Goal: Transaction & Acquisition: Purchase product/service

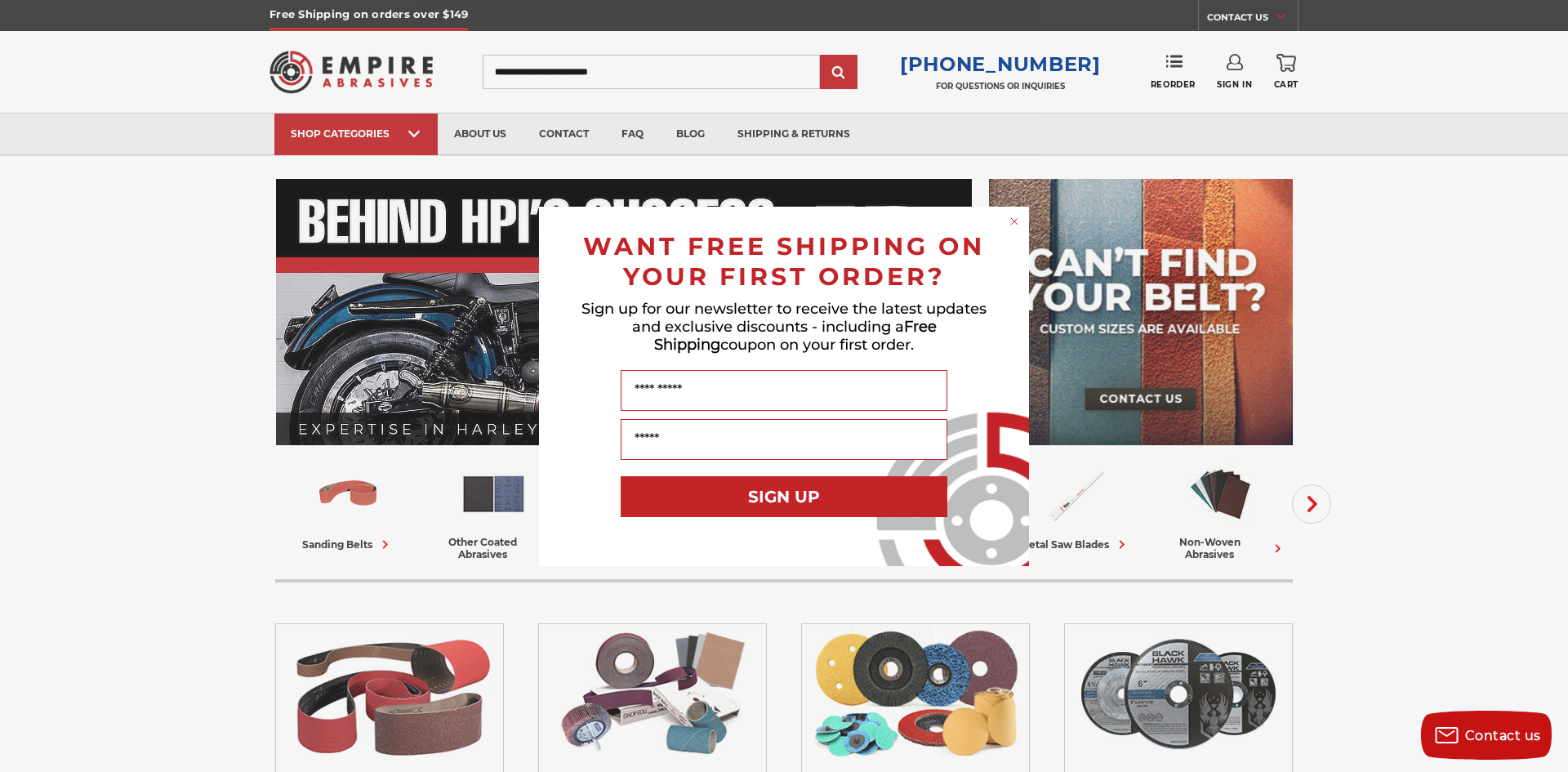
click at [205, 567] on div "Close dialog WANT FREE SHIPPING ON YOUR FIRST ORDER? Sign up for our newsletter…" at bounding box center [784, 386] width 1568 height 772
click at [1010, 220] on circle "Close dialog" at bounding box center [1015, 222] width 16 height 16
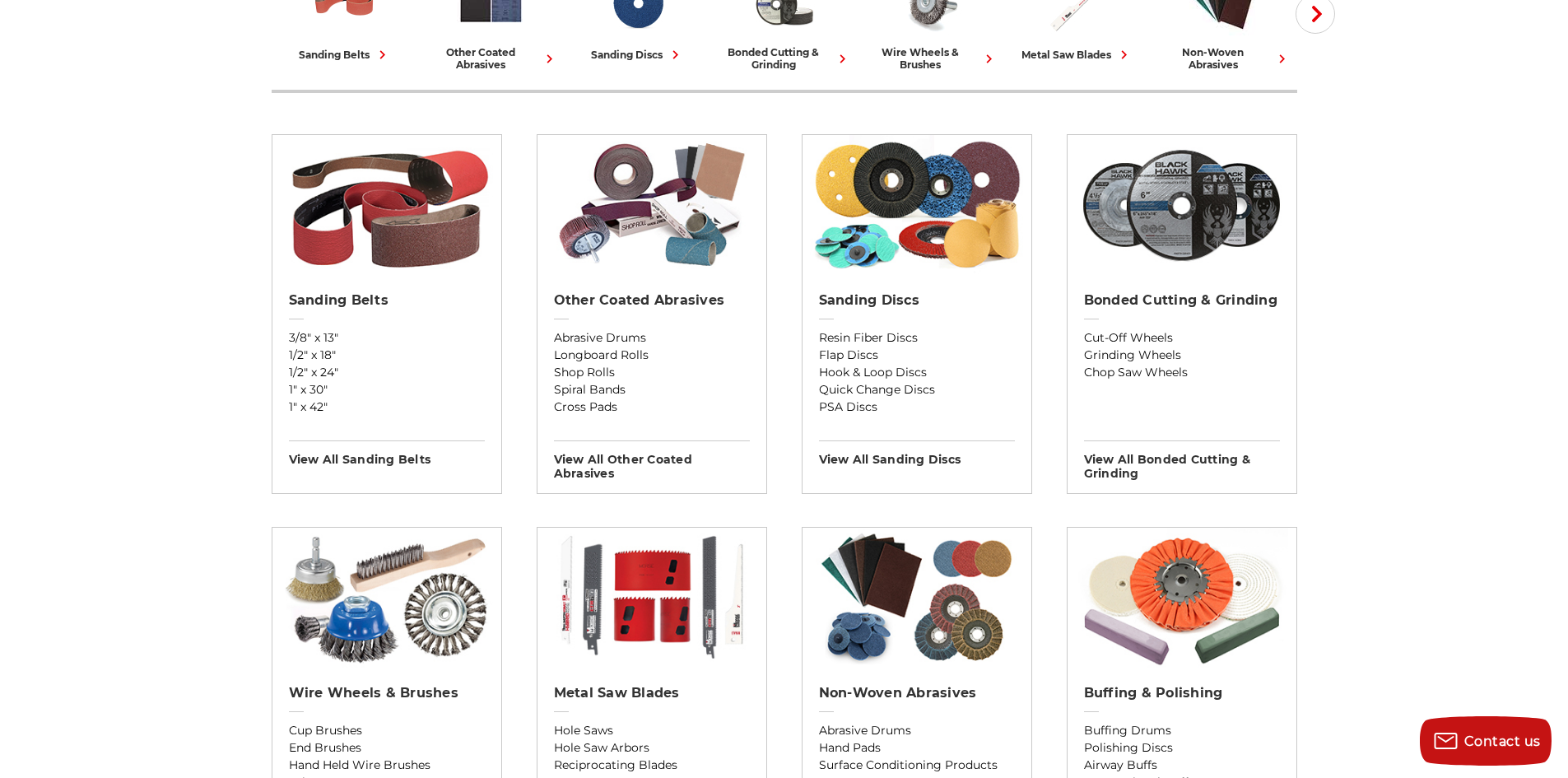
scroll to position [82, 0]
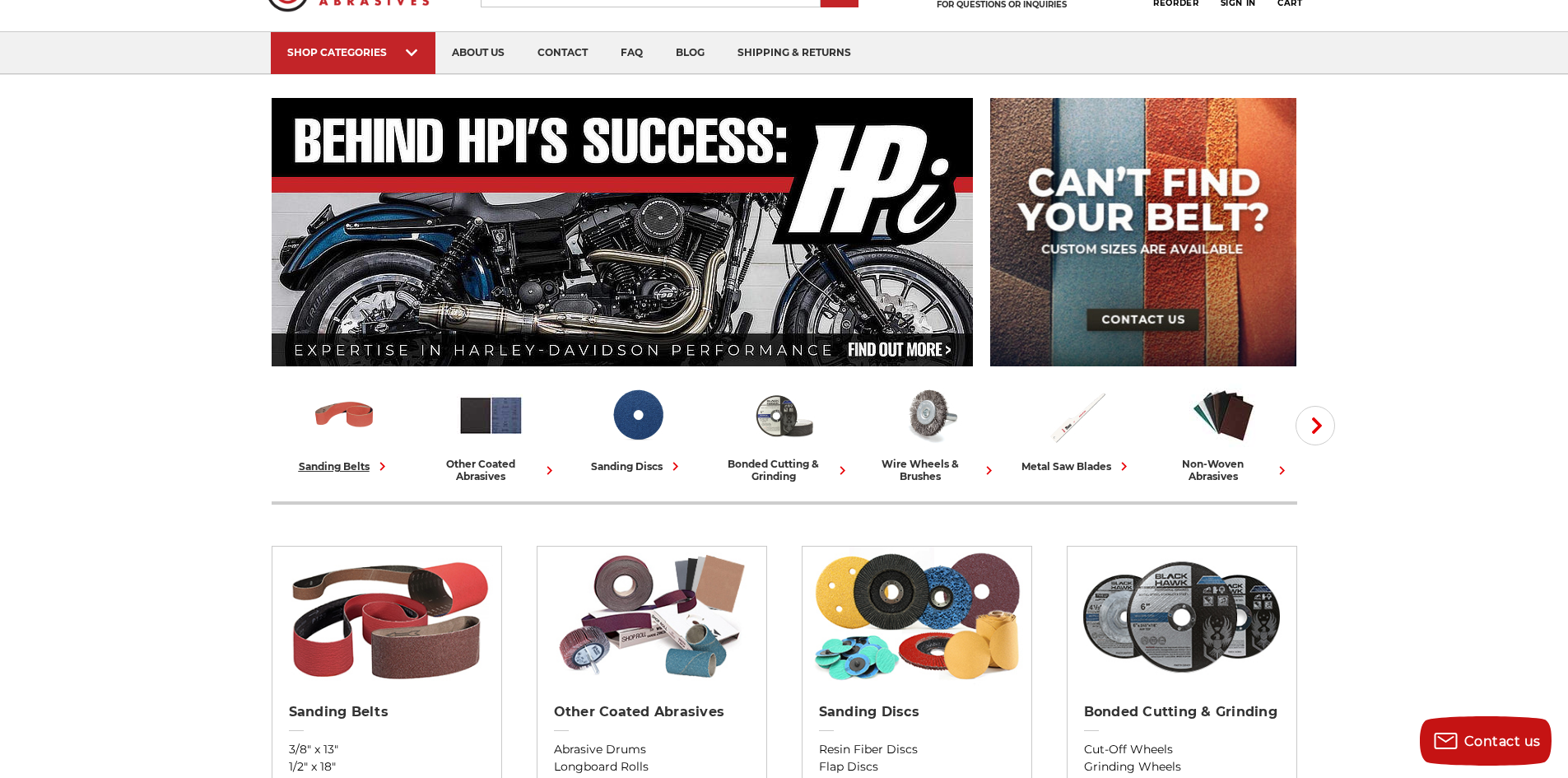
click at [374, 463] on icon at bounding box center [383, 467] width 18 height 18
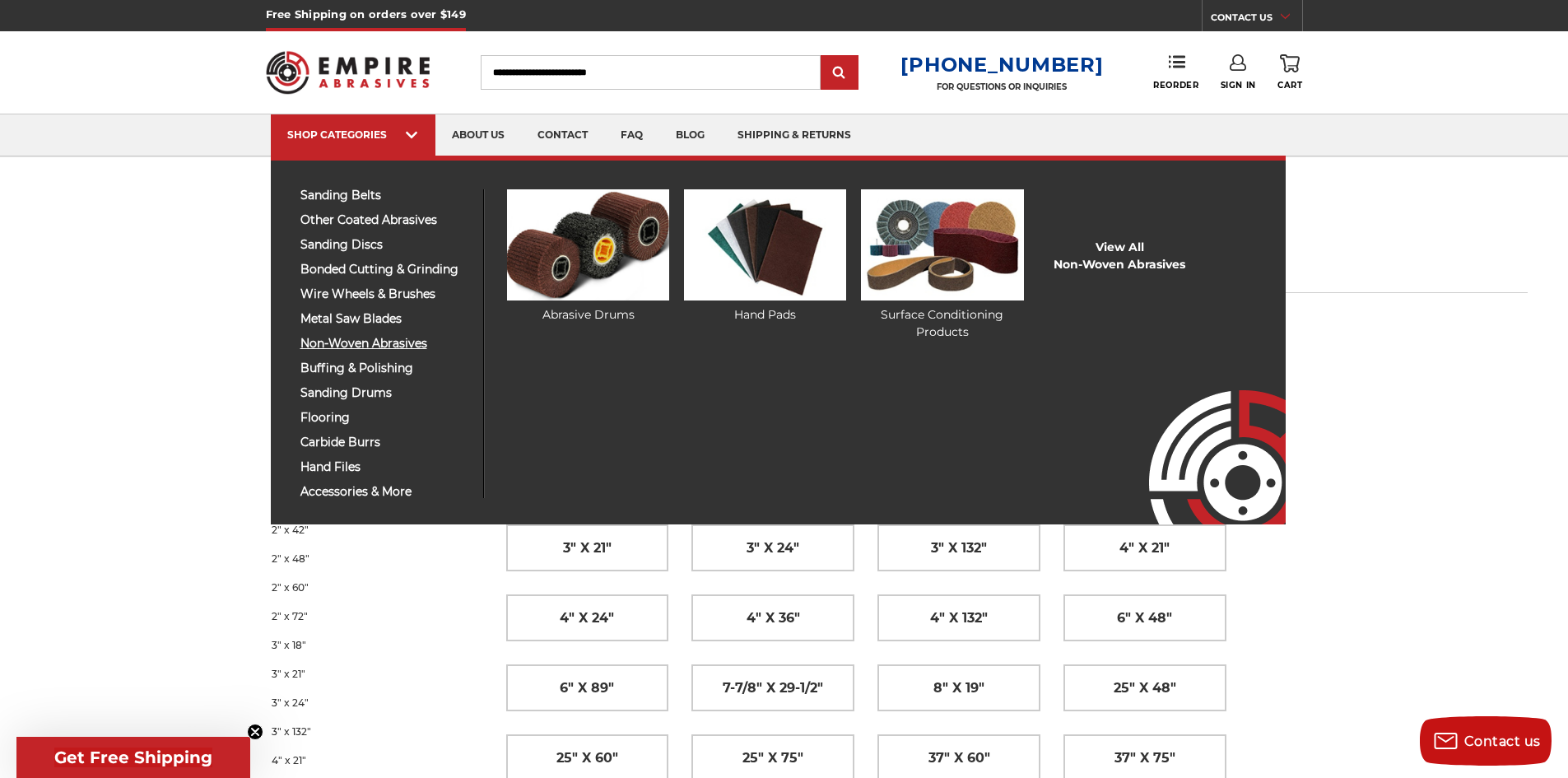
click at [382, 344] on span "non-woven abrasives" at bounding box center [385, 344] width 170 height 12
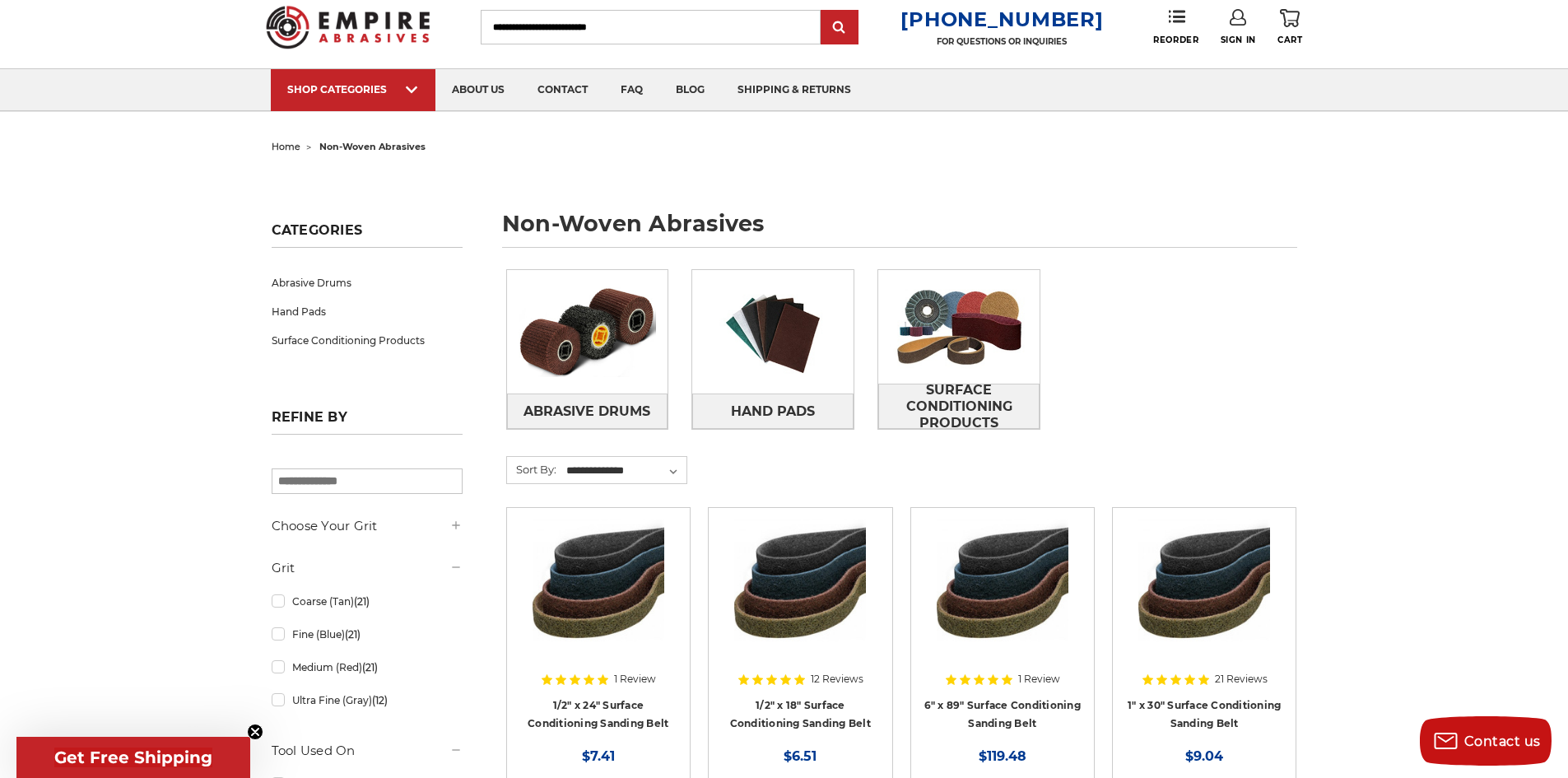
scroll to position [82, 0]
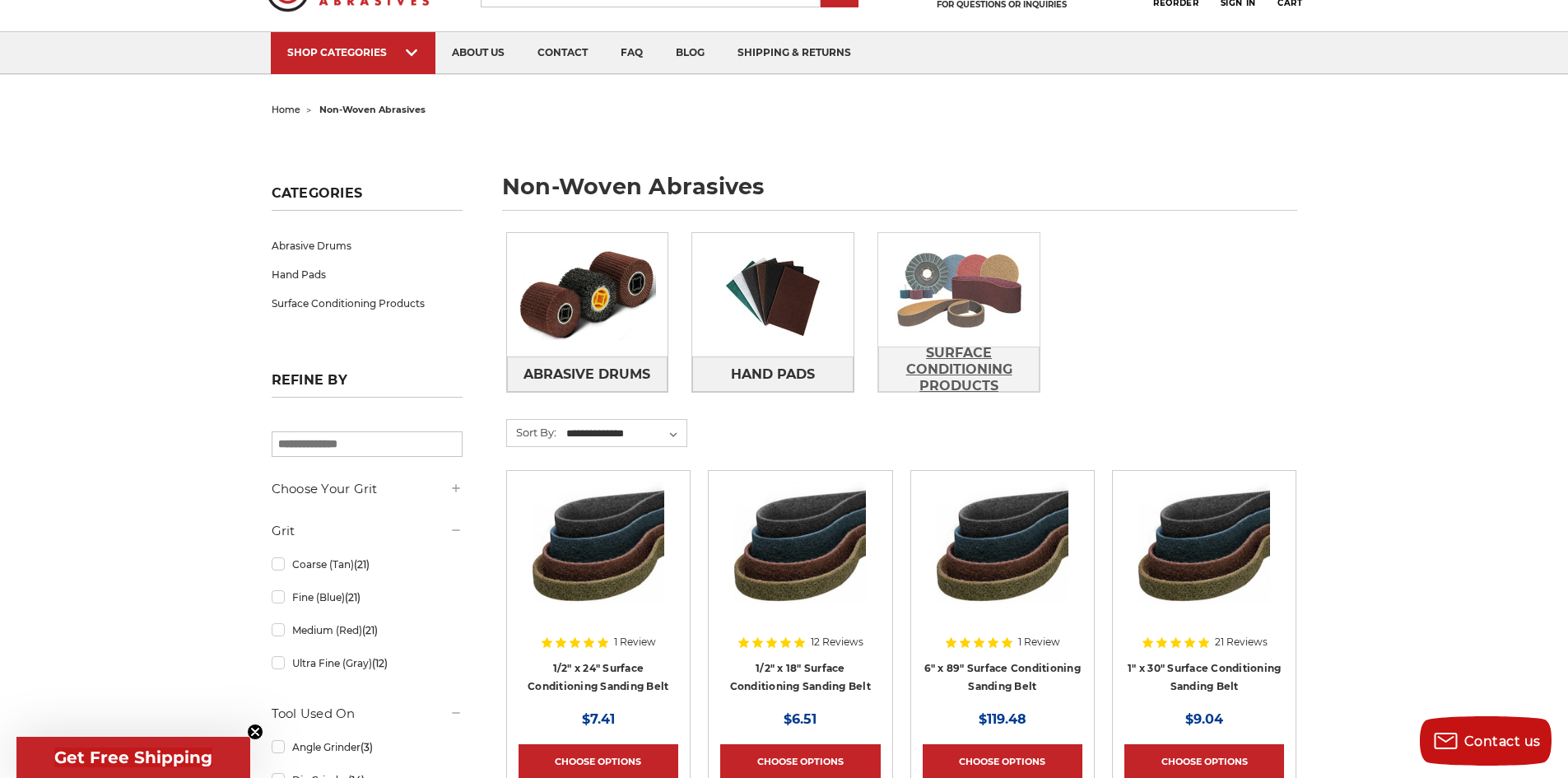
click at [961, 376] on span "Surface Conditioning Products" at bounding box center [959, 370] width 159 height 61
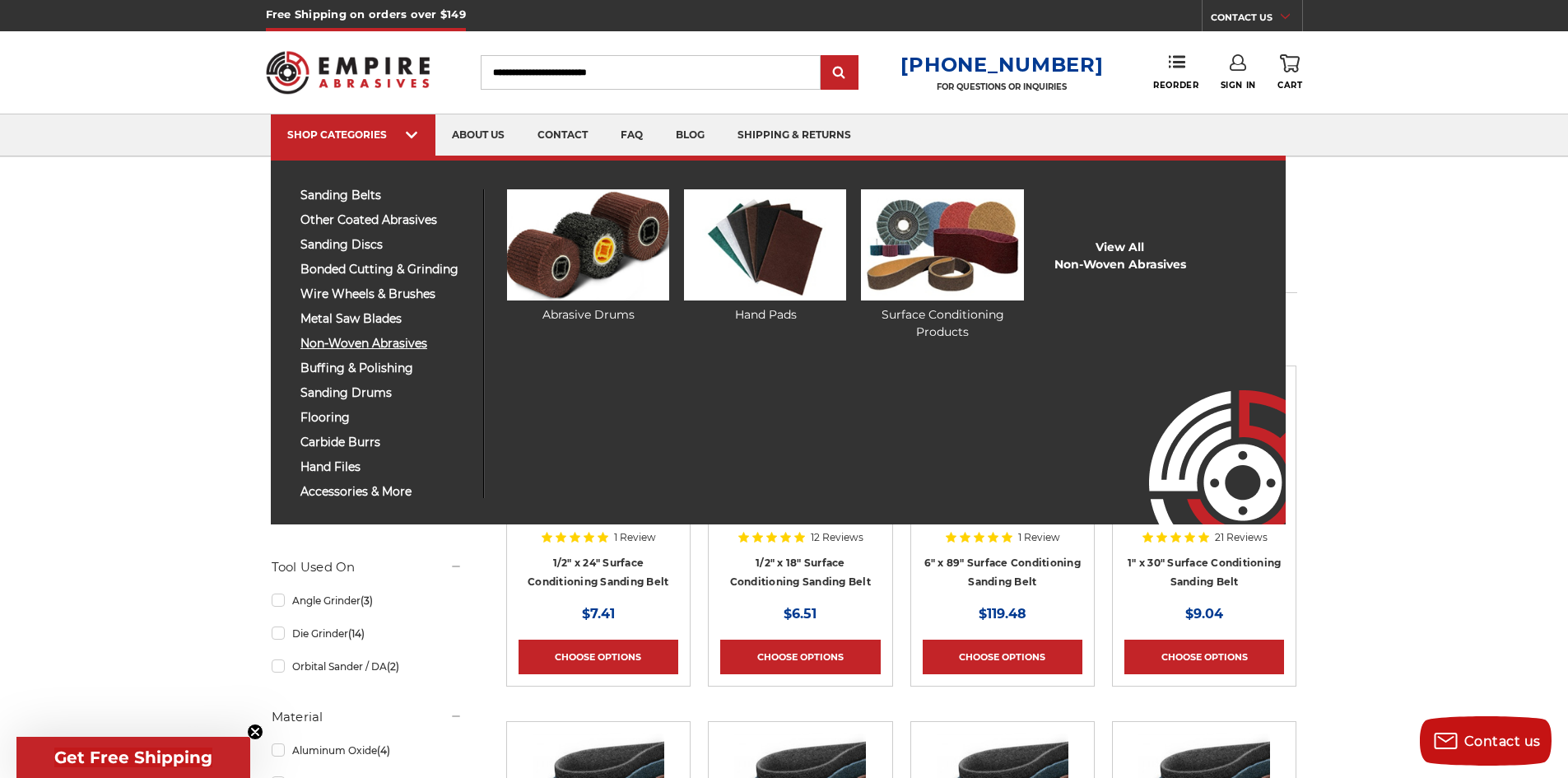
click at [374, 343] on span "non-woven abrasives" at bounding box center [385, 344] width 170 height 12
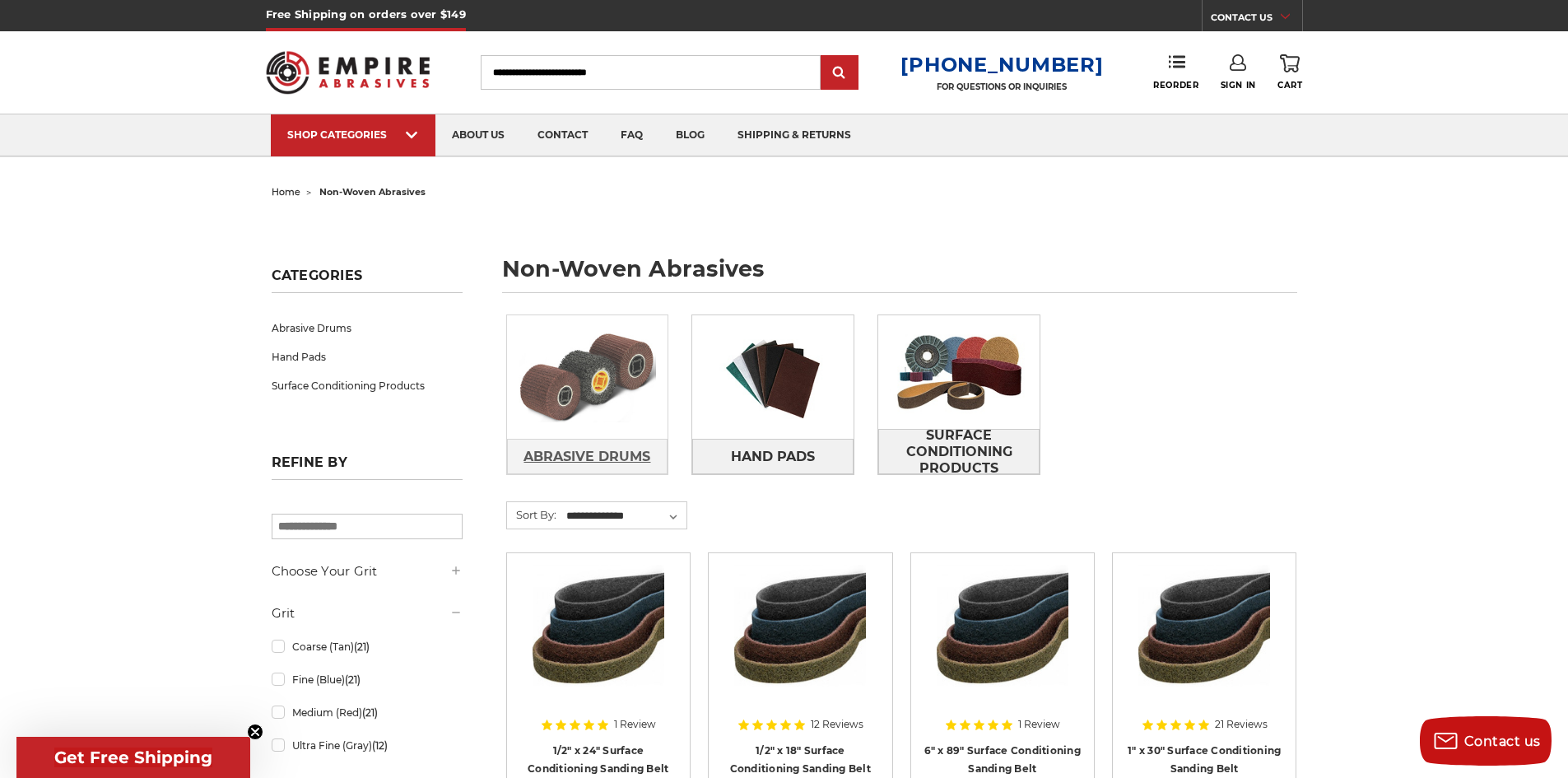
click at [622, 449] on span "Abrasive Drums" at bounding box center [586, 457] width 127 height 28
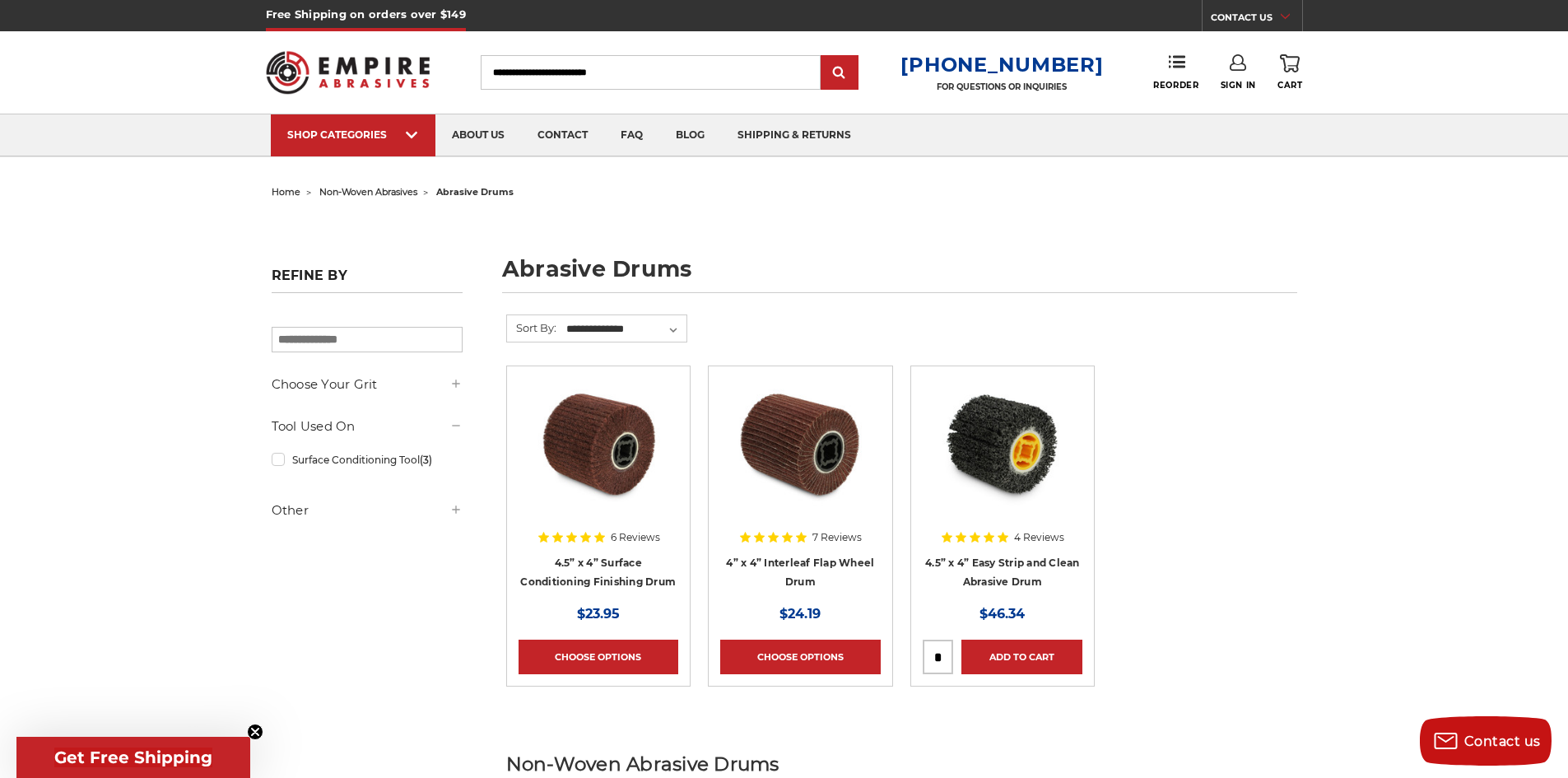
scroll to position [82, 0]
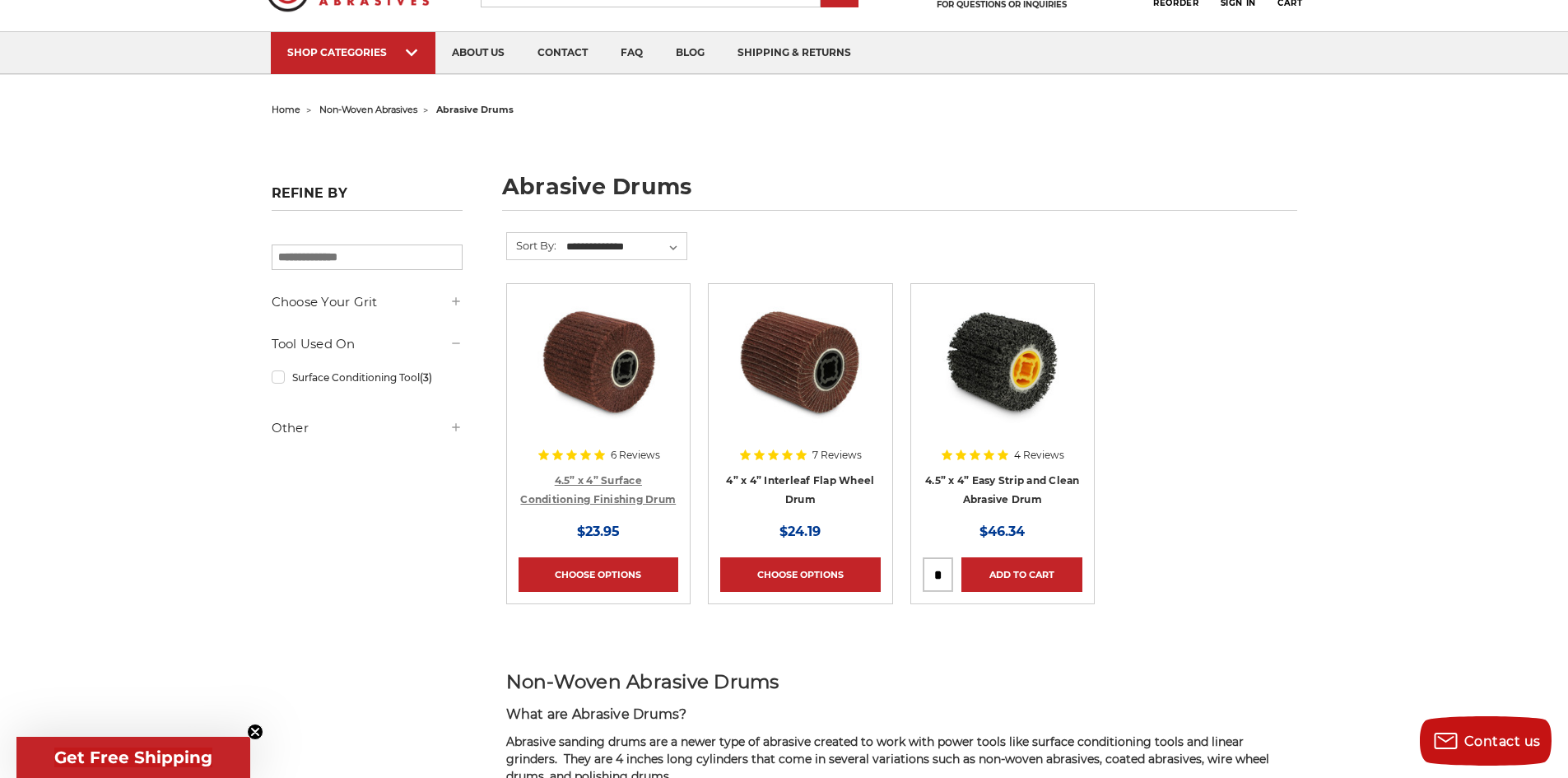
click at [586, 476] on link "4.5” x 4” Surface Conditioning Finishing Drum" at bounding box center [598, 489] width 156 height 31
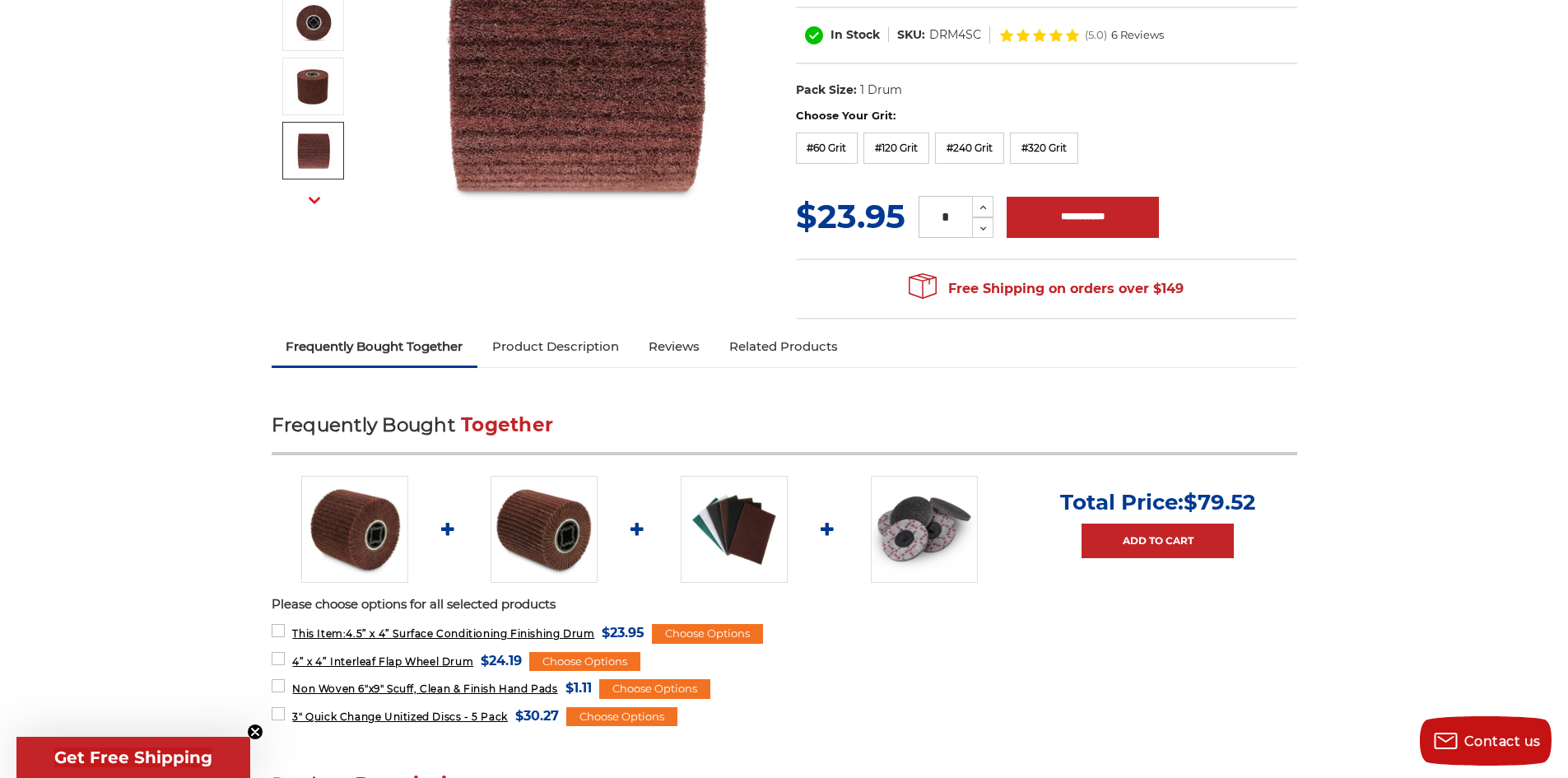
scroll to position [330, 0]
click at [587, 336] on link "Product Description" at bounding box center [555, 346] width 157 height 36
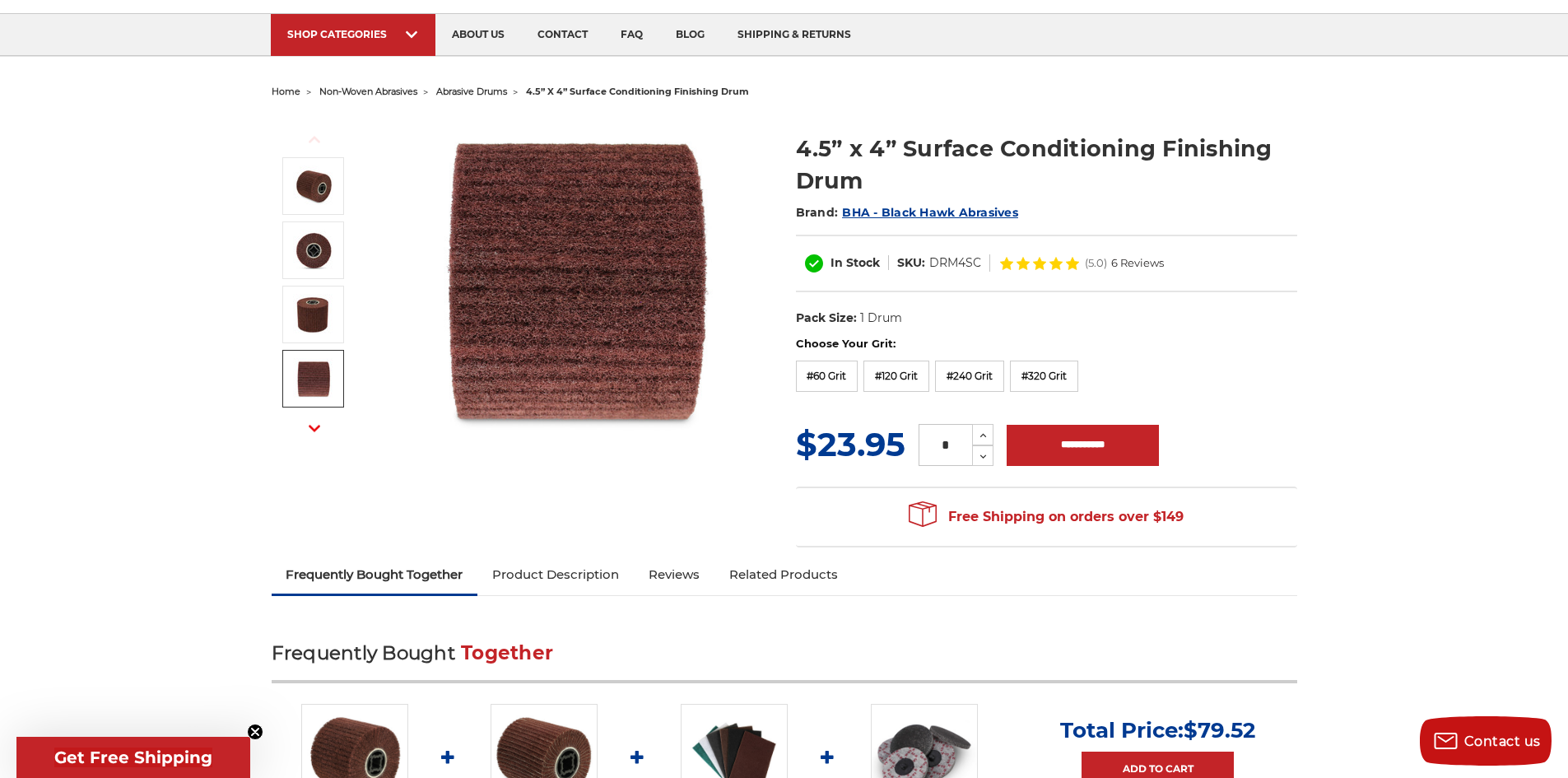
scroll to position [96, 0]
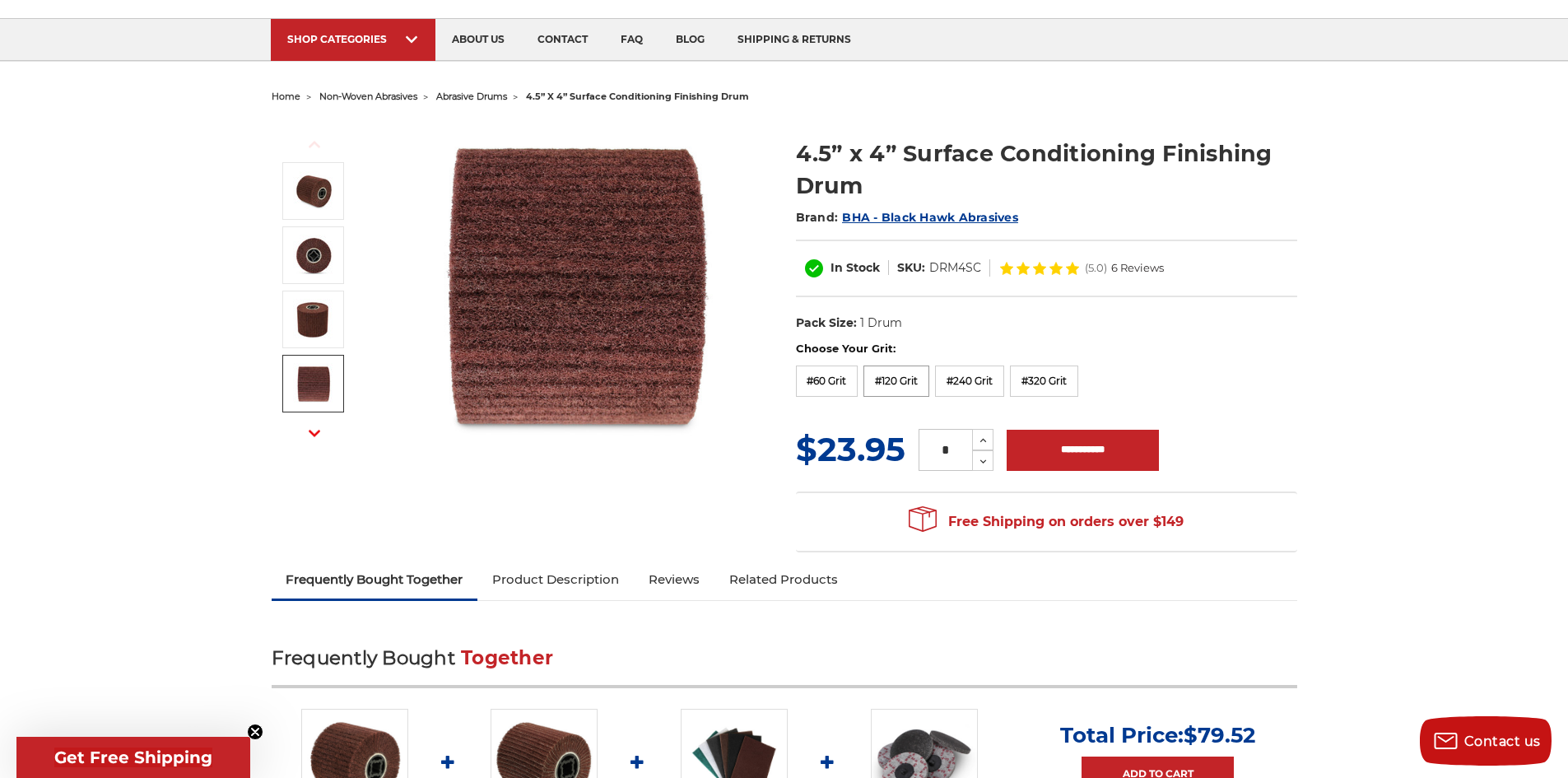
click at [921, 388] on label "#120 Grit" at bounding box center [897, 381] width 66 height 31
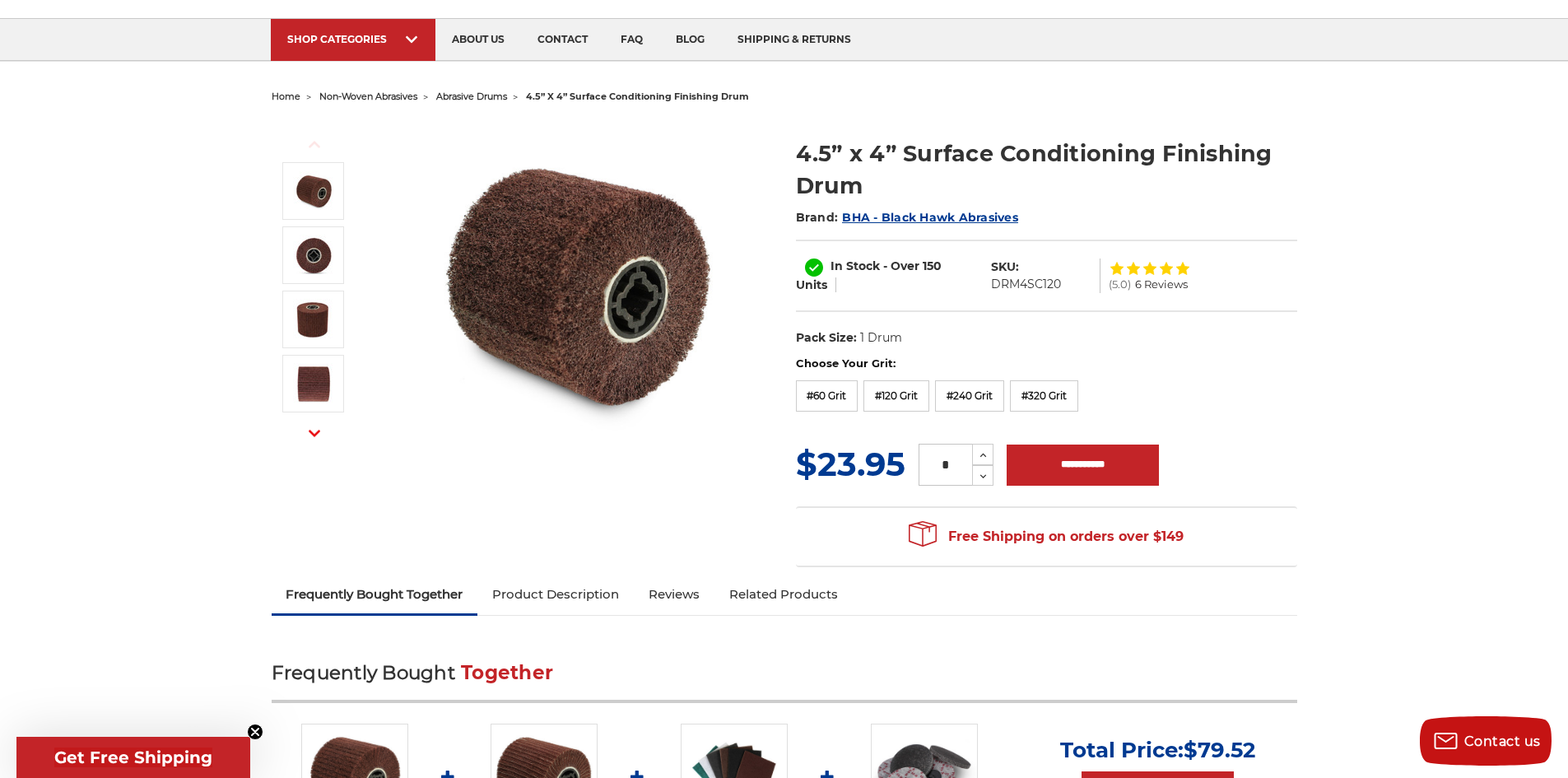
click at [319, 441] on button "Next" at bounding box center [314, 433] width 40 height 35
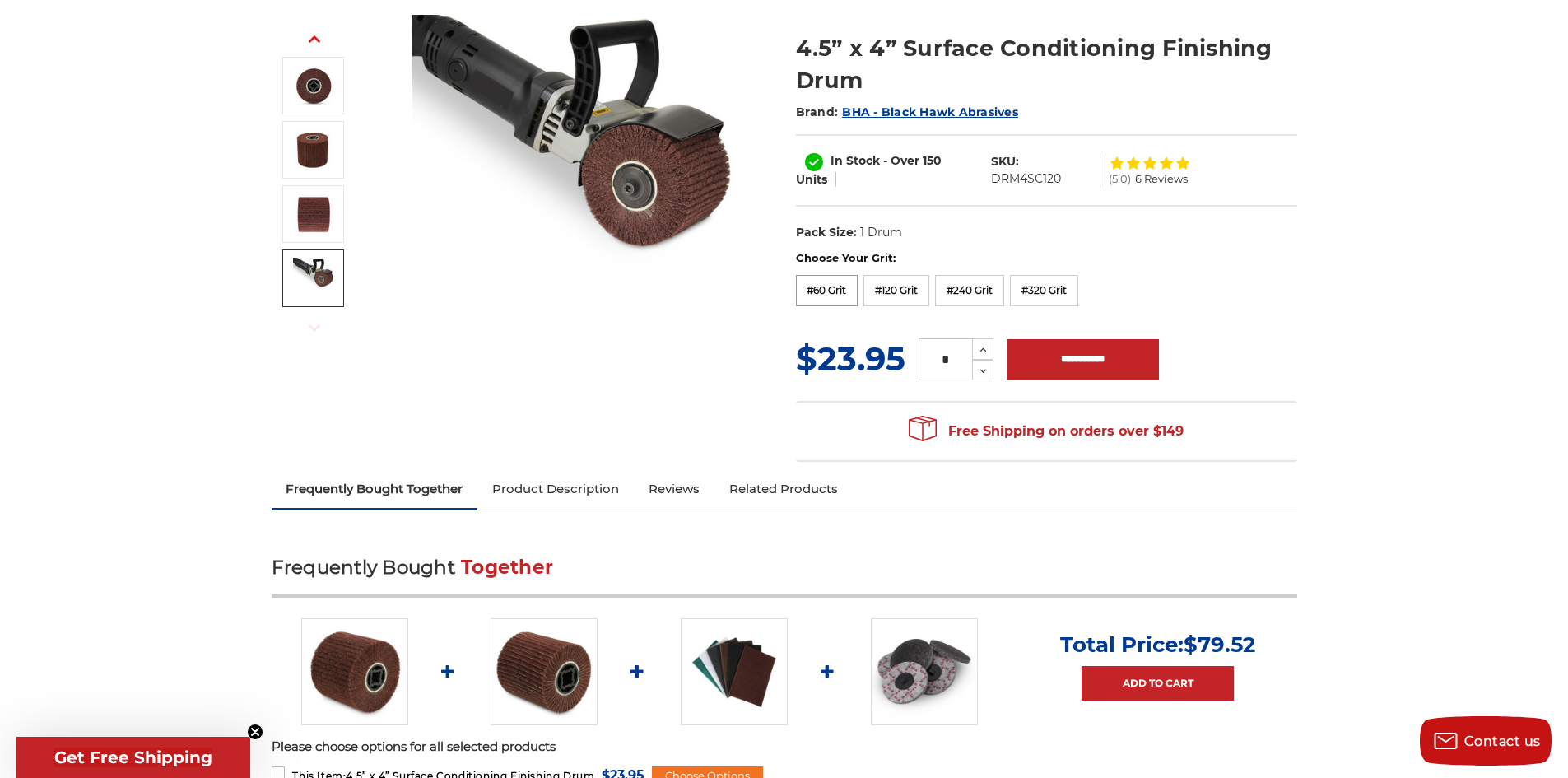
scroll to position [0, 0]
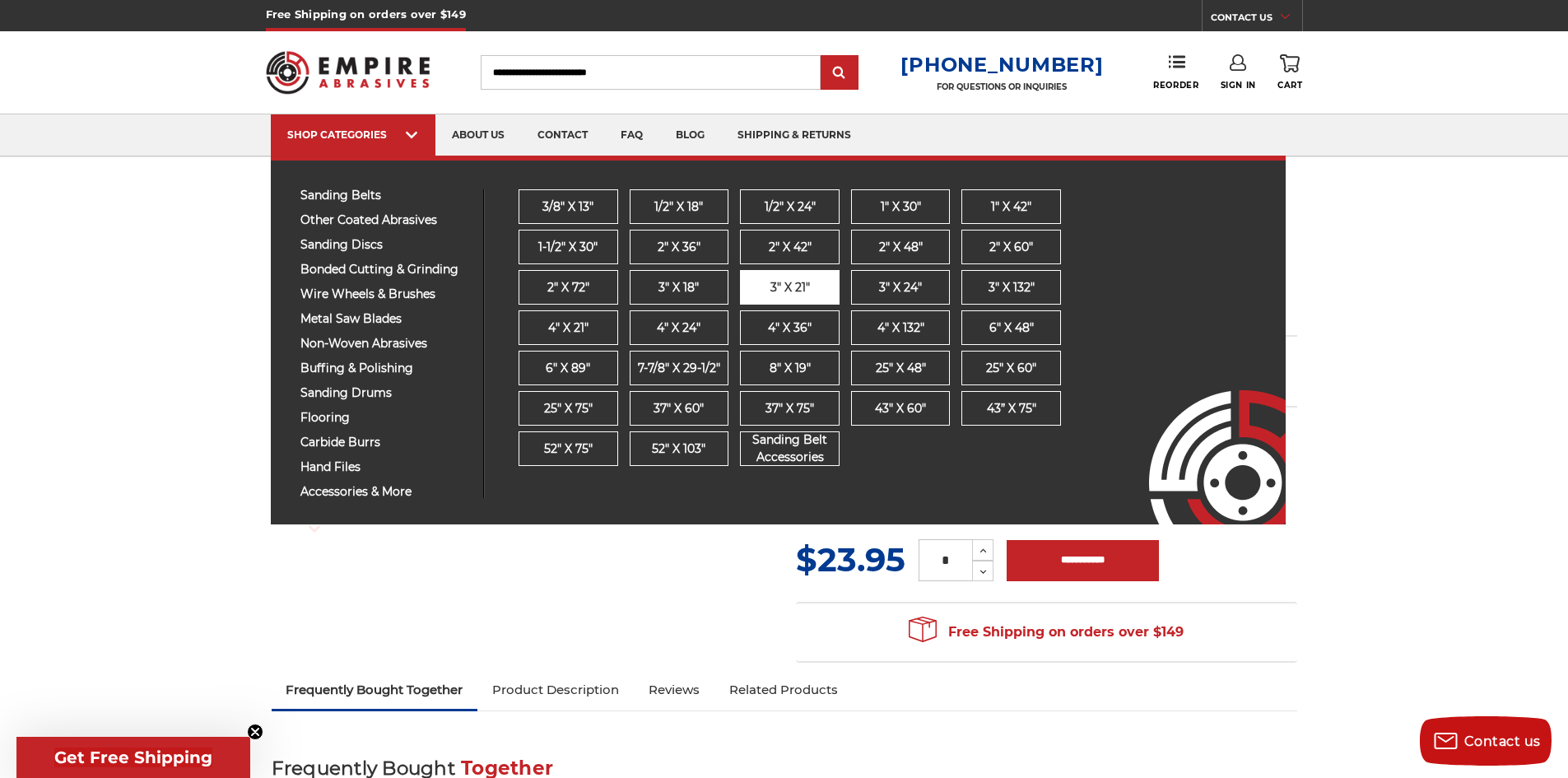
click at [807, 298] on link "3" x 21"" at bounding box center [789, 287] width 99 height 35
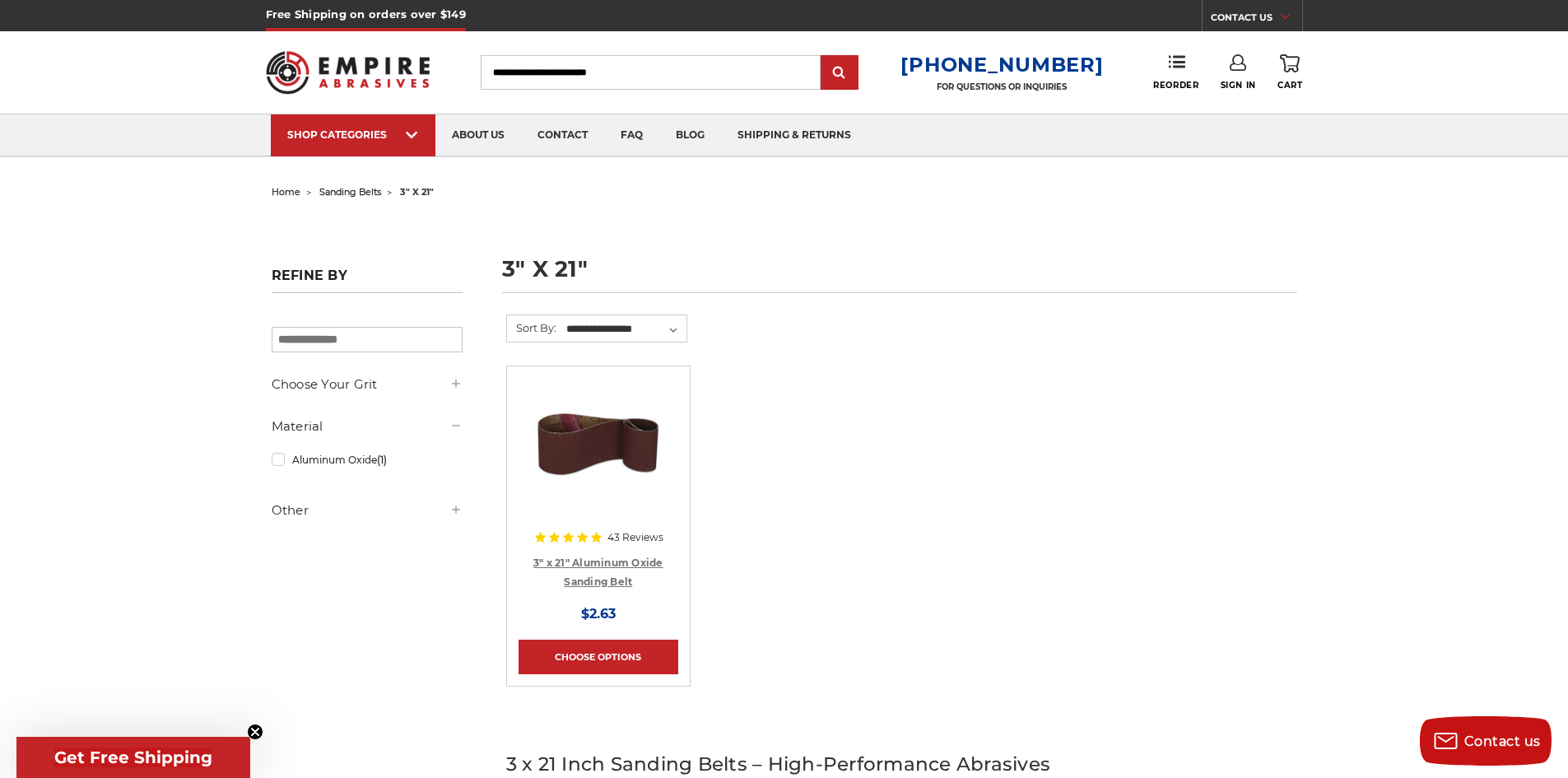
click at [629, 575] on link "3" x 21" Aluminum Oxide Sanding Belt" at bounding box center [598, 572] width 130 height 31
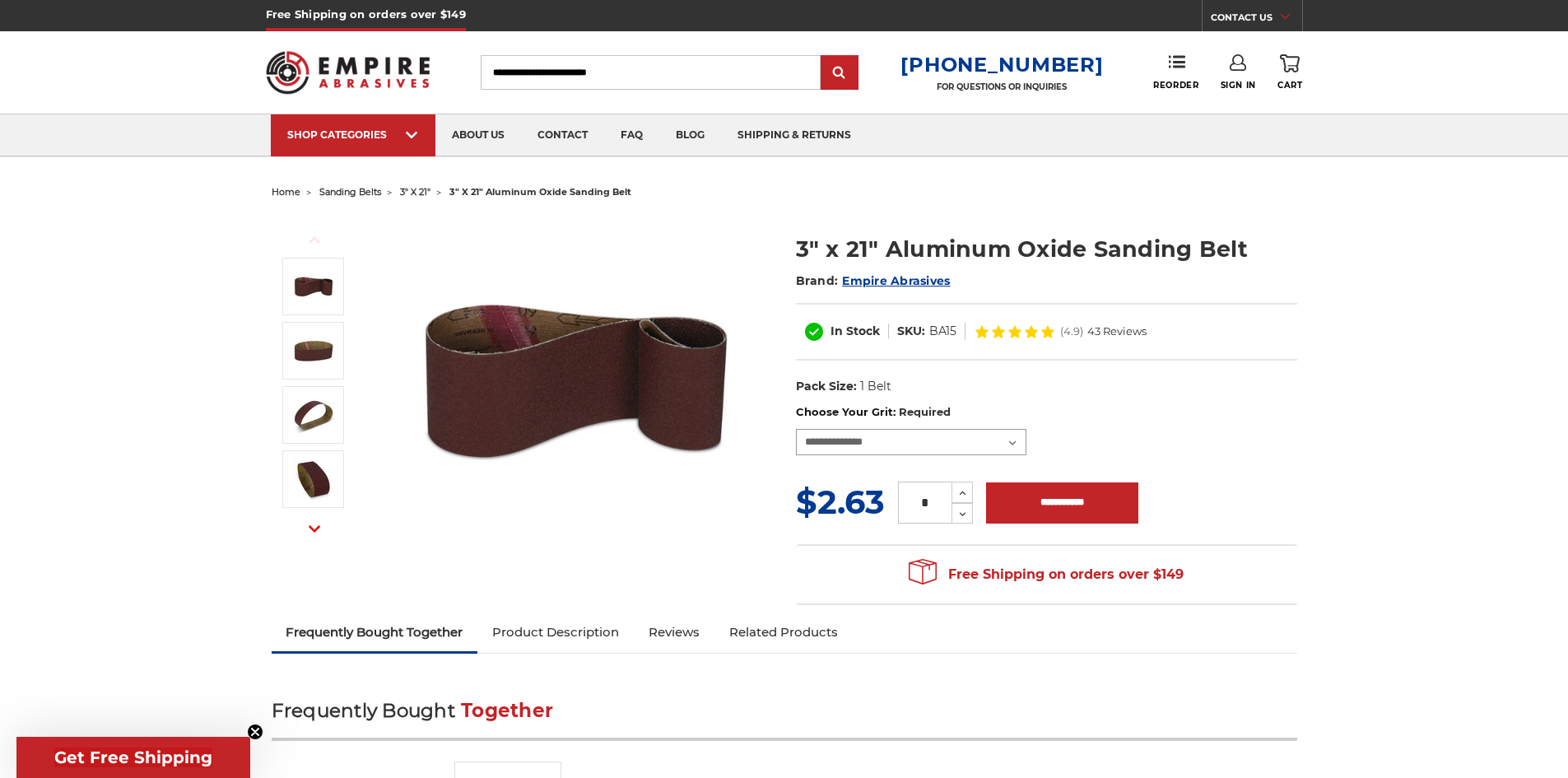
click at [963, 440] on select "**********" at bounding box center [911, 442] width 230 height 27
select select "****"
click at [796, 429] on select "**********" at bounding box center [911, 442] width 230 height 27
click at [320, 528] on icon "button" at bounding box center [314, 528] width 12 height 12
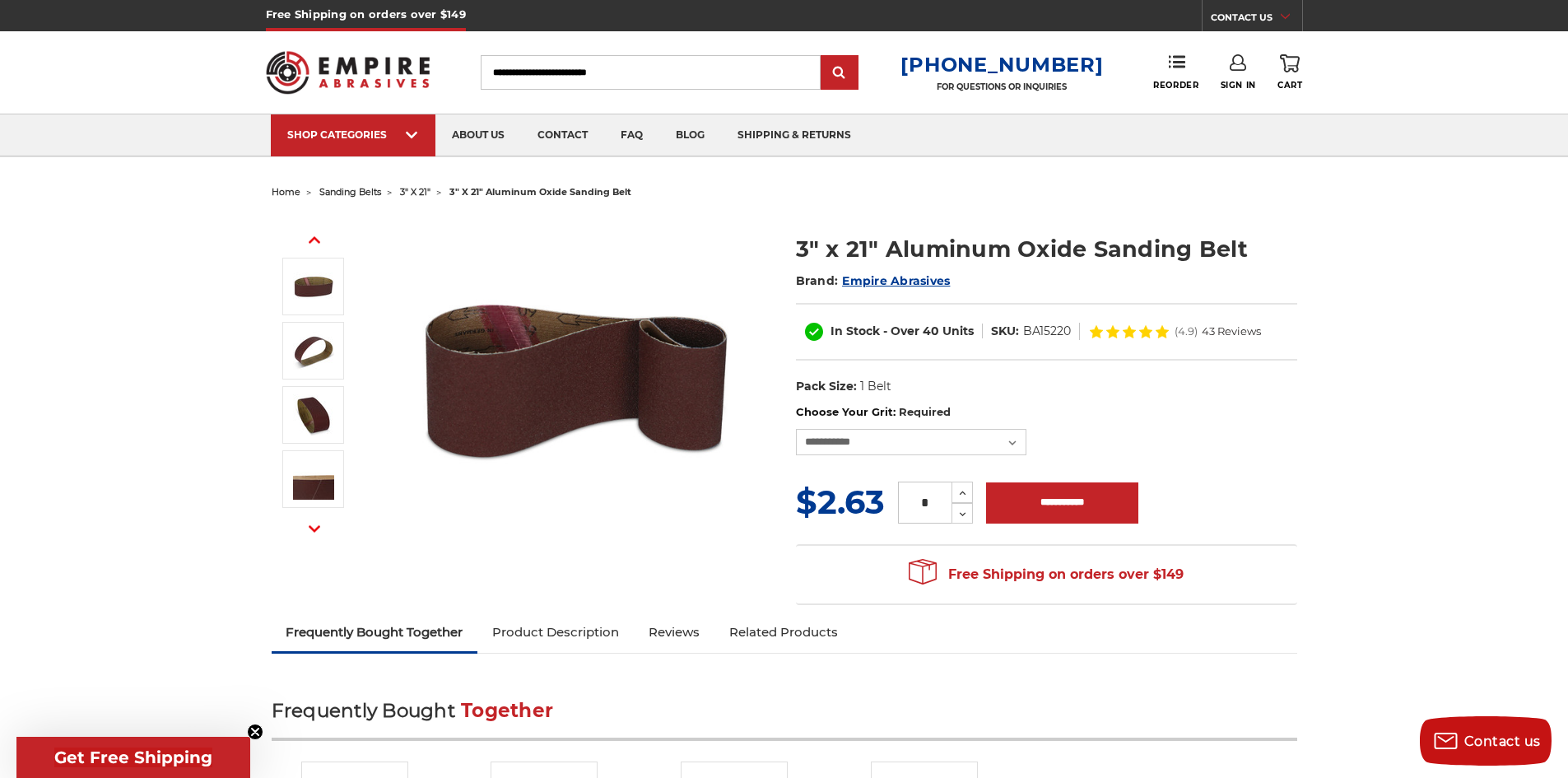
click at [320, 528] on icon "button" at bounding box center [314, 528] width 12 height 12
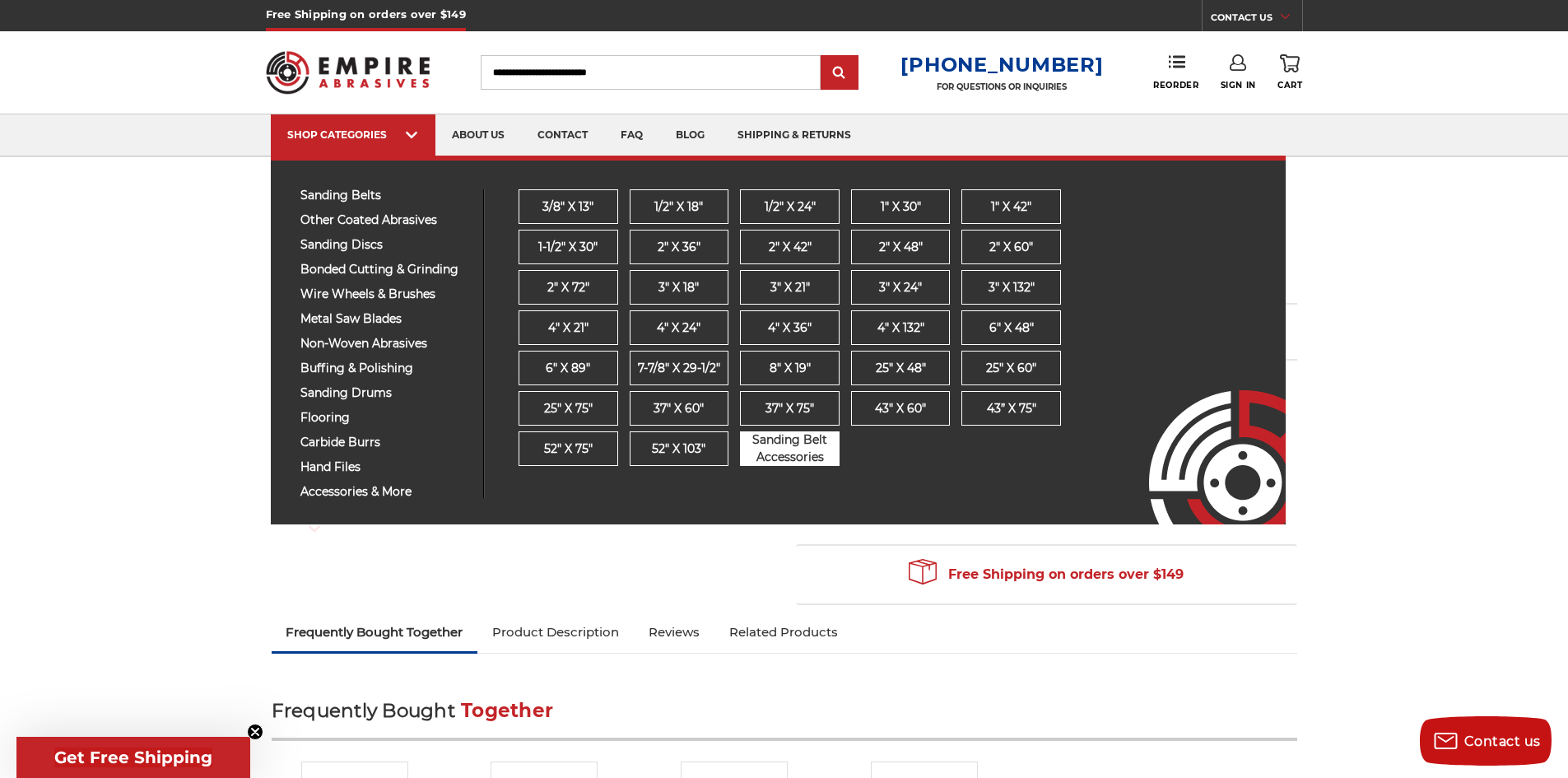
click at [807, 463] on span "Sanding Belt Accessories" at bounding box center [789, 448] width 98 height 35
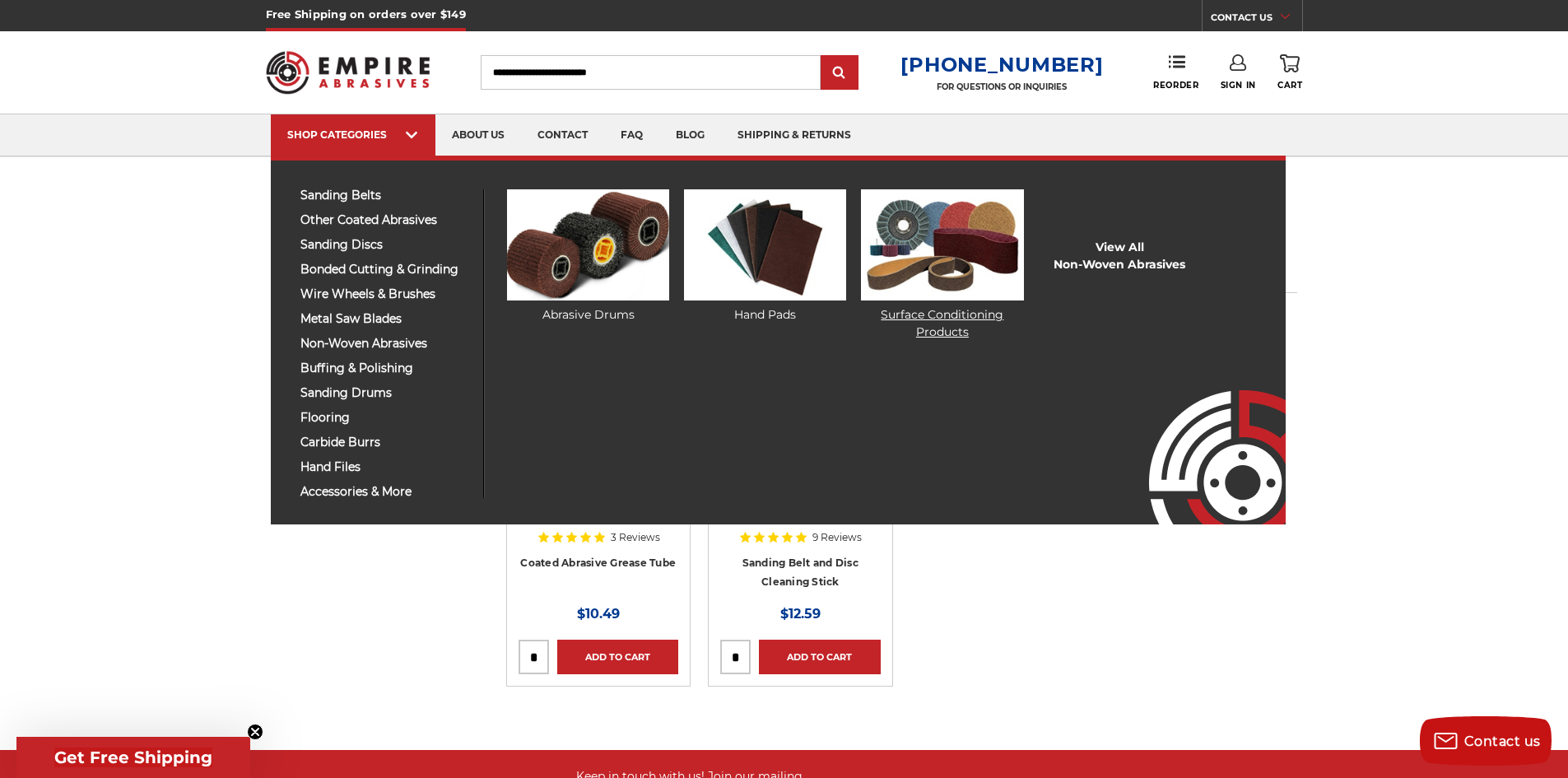
click at [962, 320] on link "Surface Conditioning Products" at bounding box center [942, 265] width 162 height 152
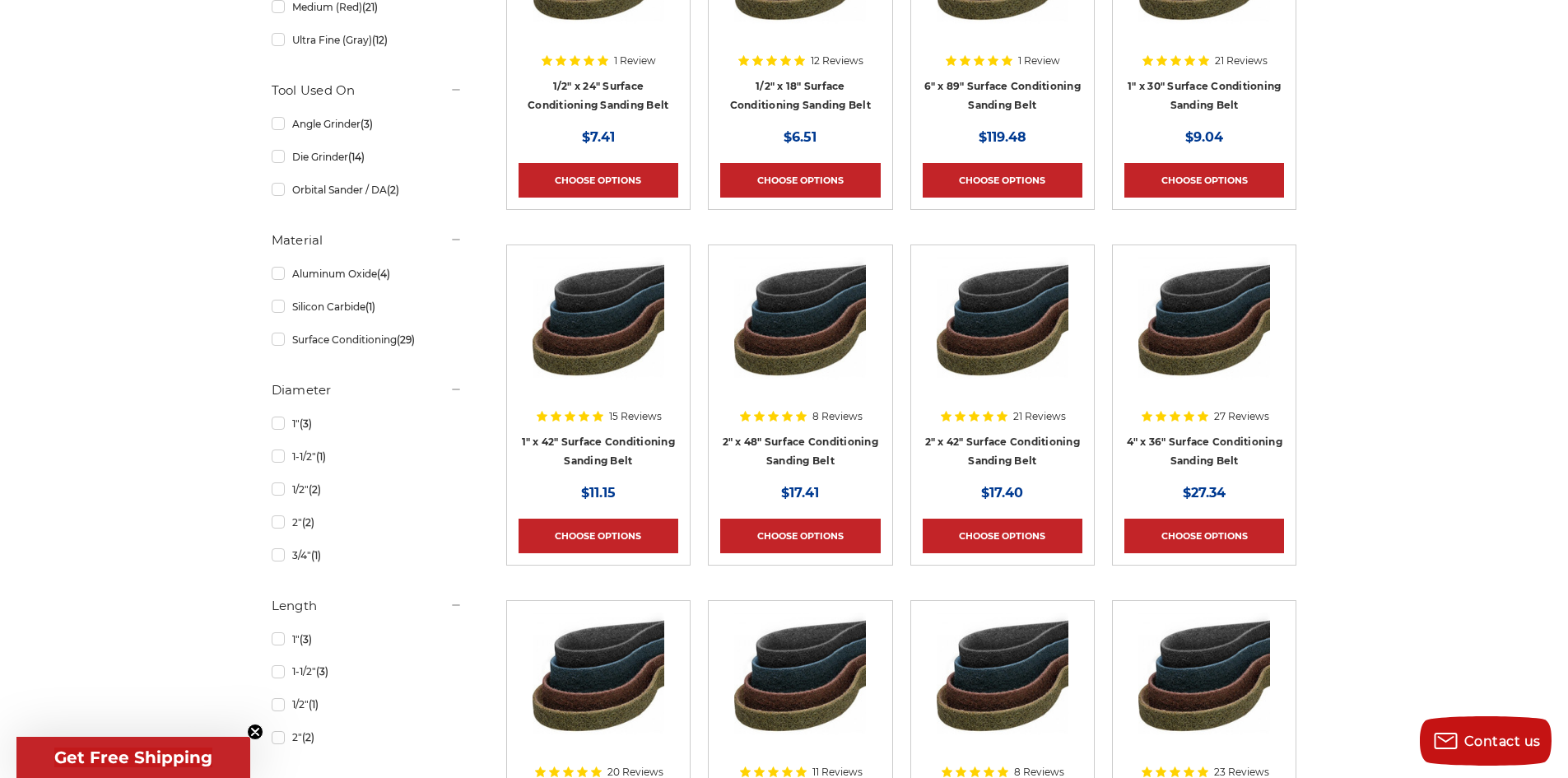
scroll to position [658, 0]
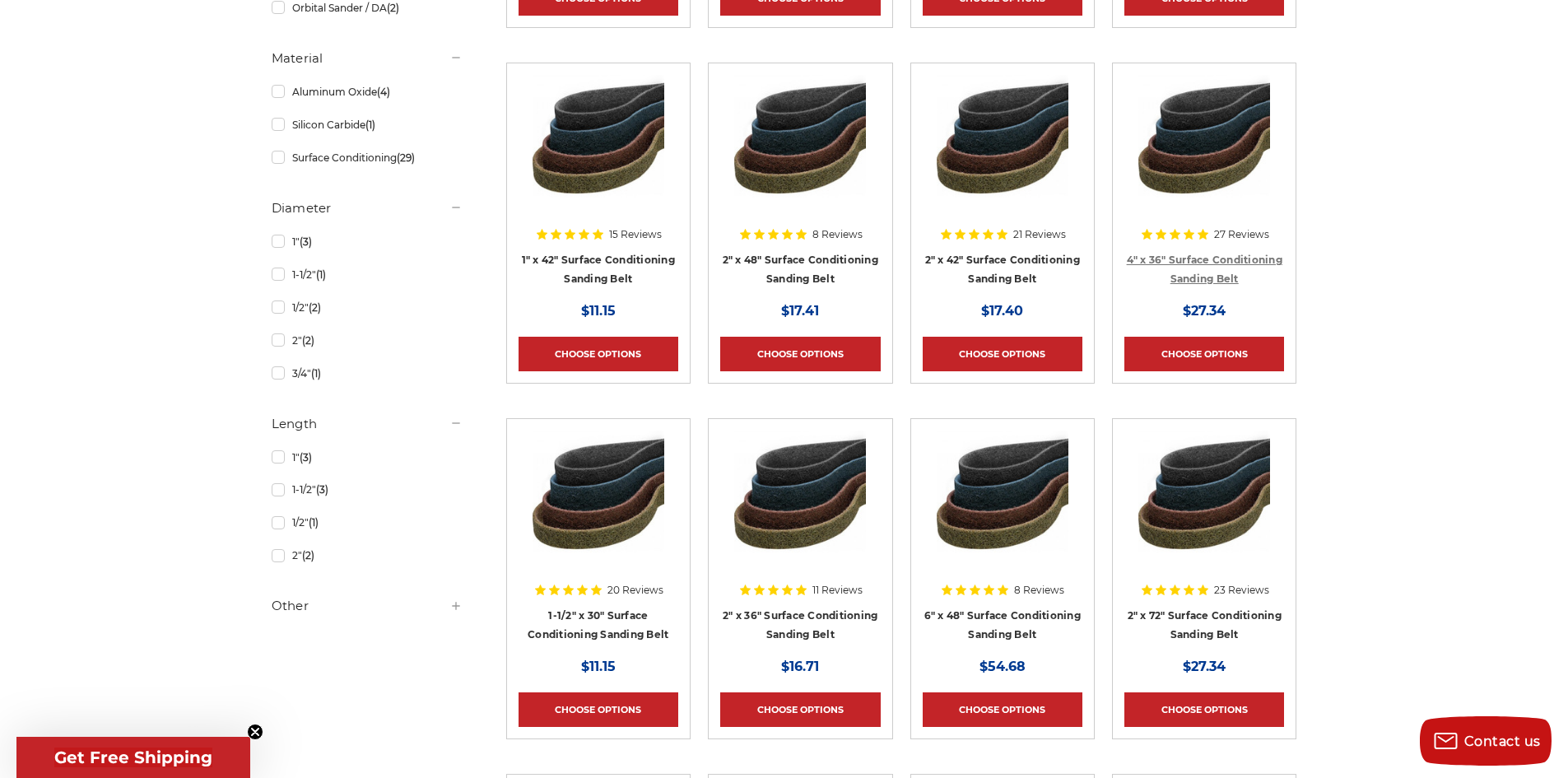
click at [1215, 279] on link "4" x 36" Surface Conditioning Sanding Belt" at bounding box center [1205, 268] width 156 height 31
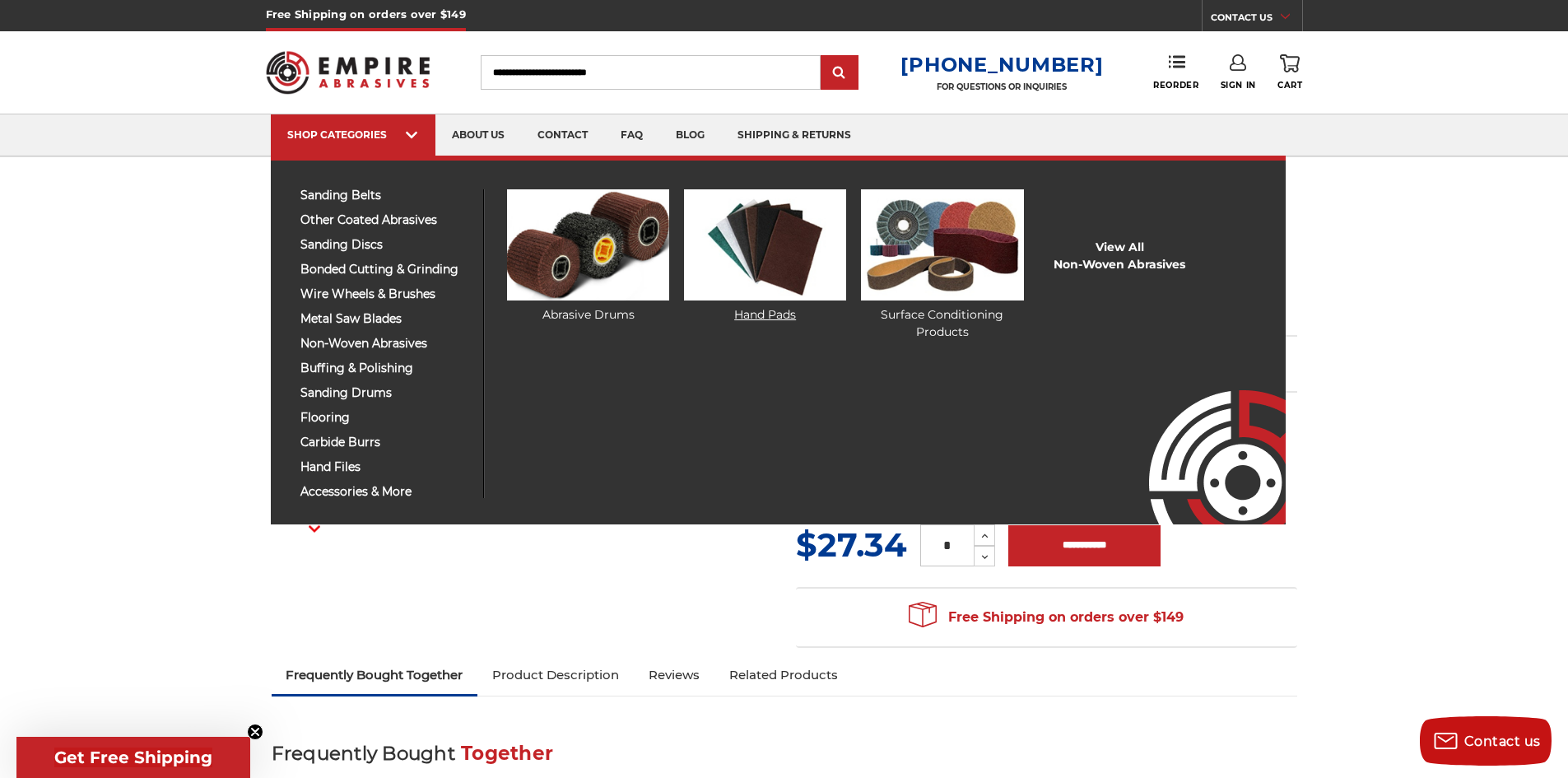
click at [809, 231] on img at bounding box center [765, 245] width 162 height 111
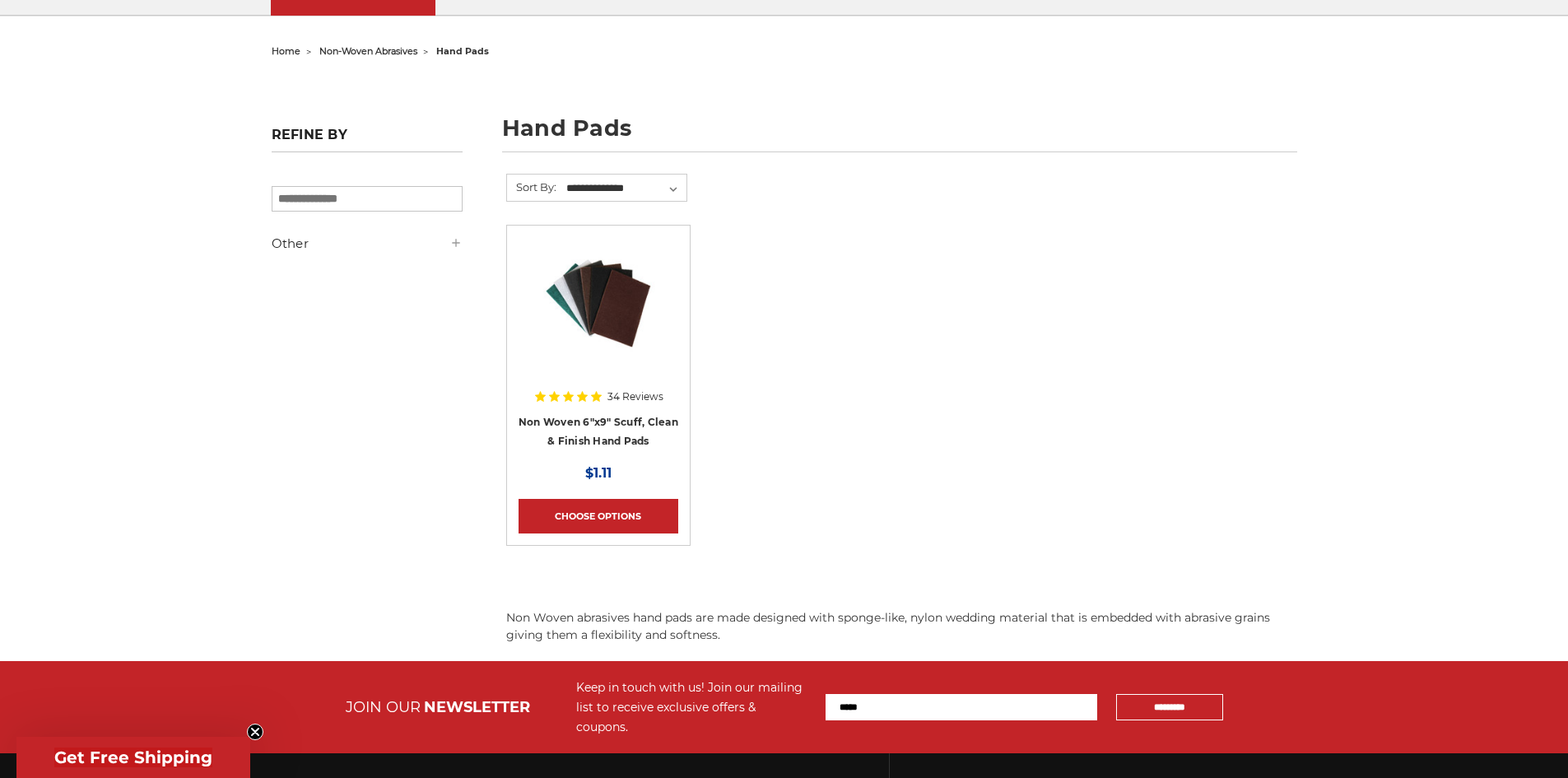
scroll to position [165, 0]
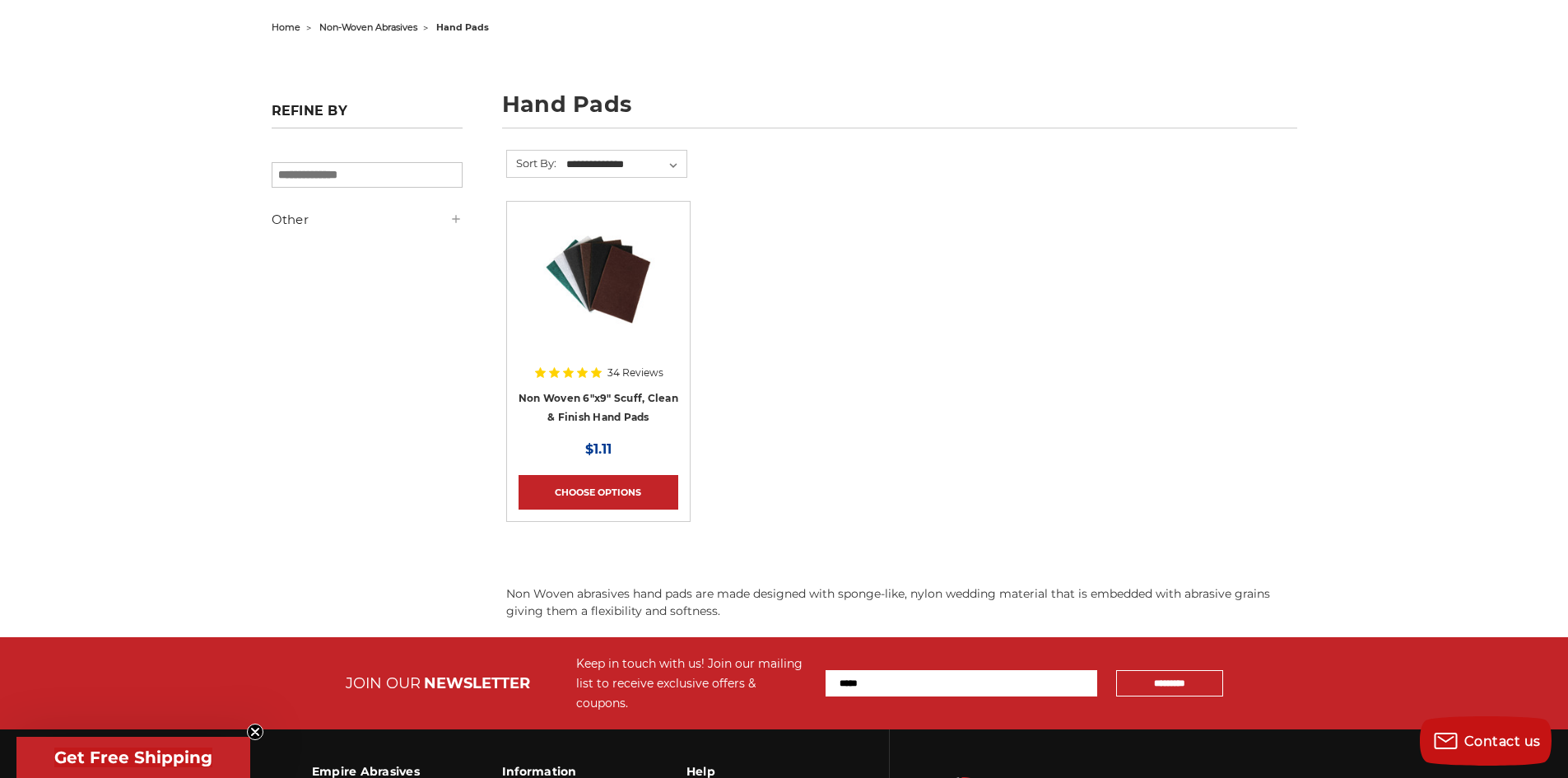
click at [561, 403] on h4 "Non Woven 6"x9" Scuff, Clean & Finish Hand Pads" at bounding box center [598, 412] width 159 height 46
click at [576, 401] on link "Non Woven 6"x9" Scuff, Clean & Finish Hand Pads" at bounding box center [598, 407] width 159 height 31
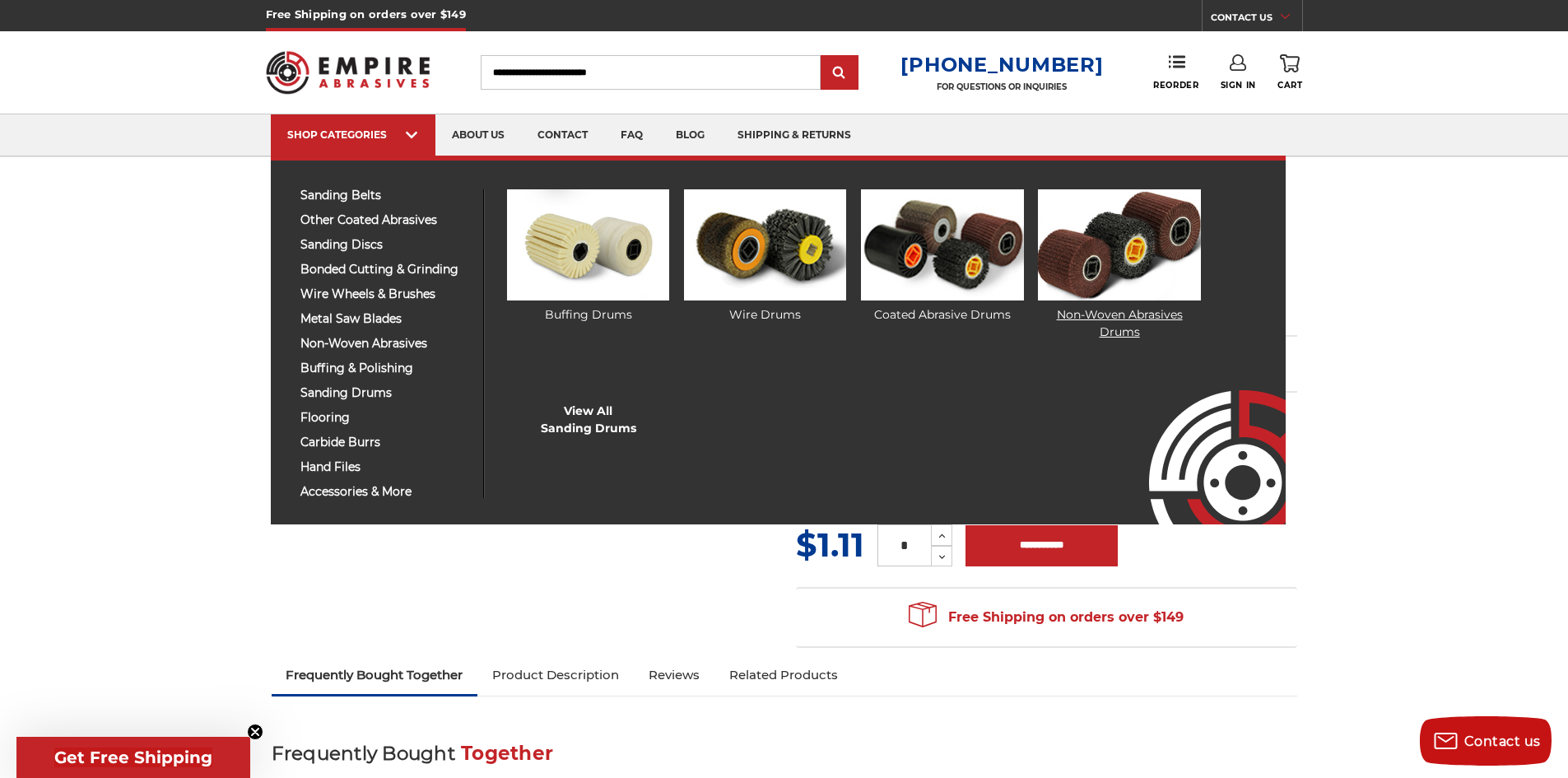
click at [1139, 285] on img at bounding box center [1119, 245] width 162 height 111
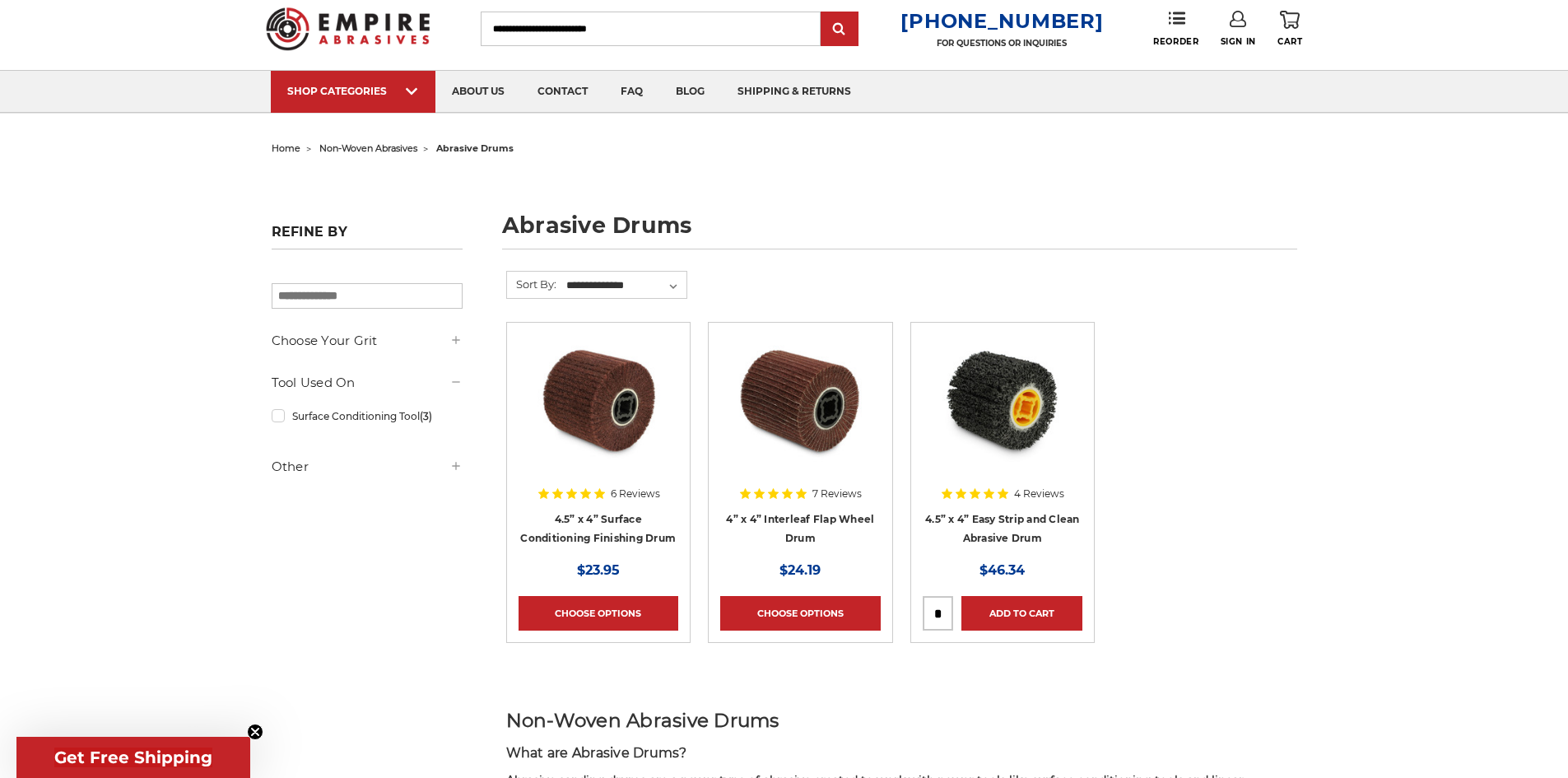
scroll to position [82, 0]
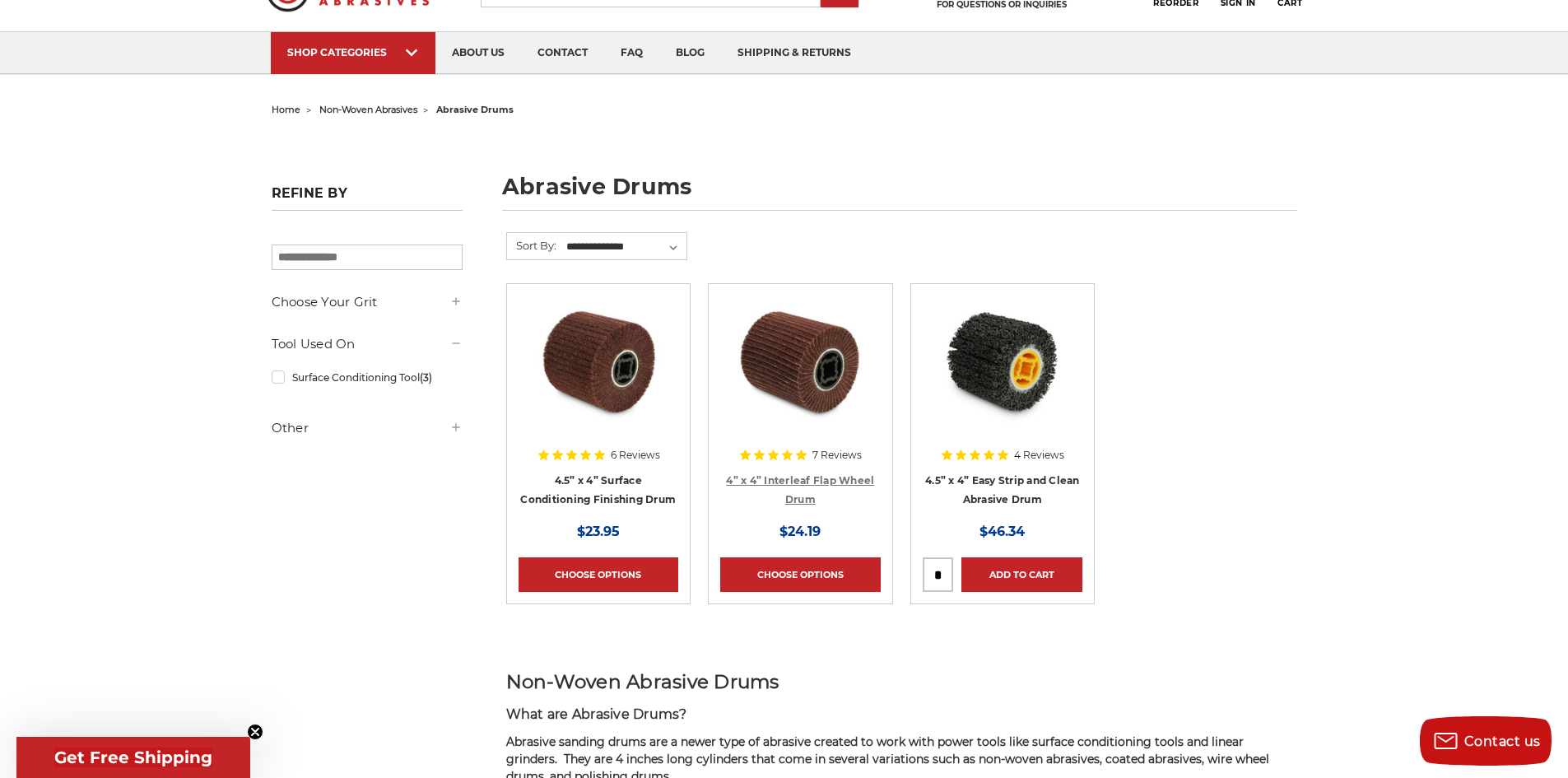
click at [754, 478] on link "4” x 4” Interleaf Flap Wheel Drum" at bounding box center [800, 489] width 148 height 31
